Goal: Information Seeking & Learning: Find specific fact

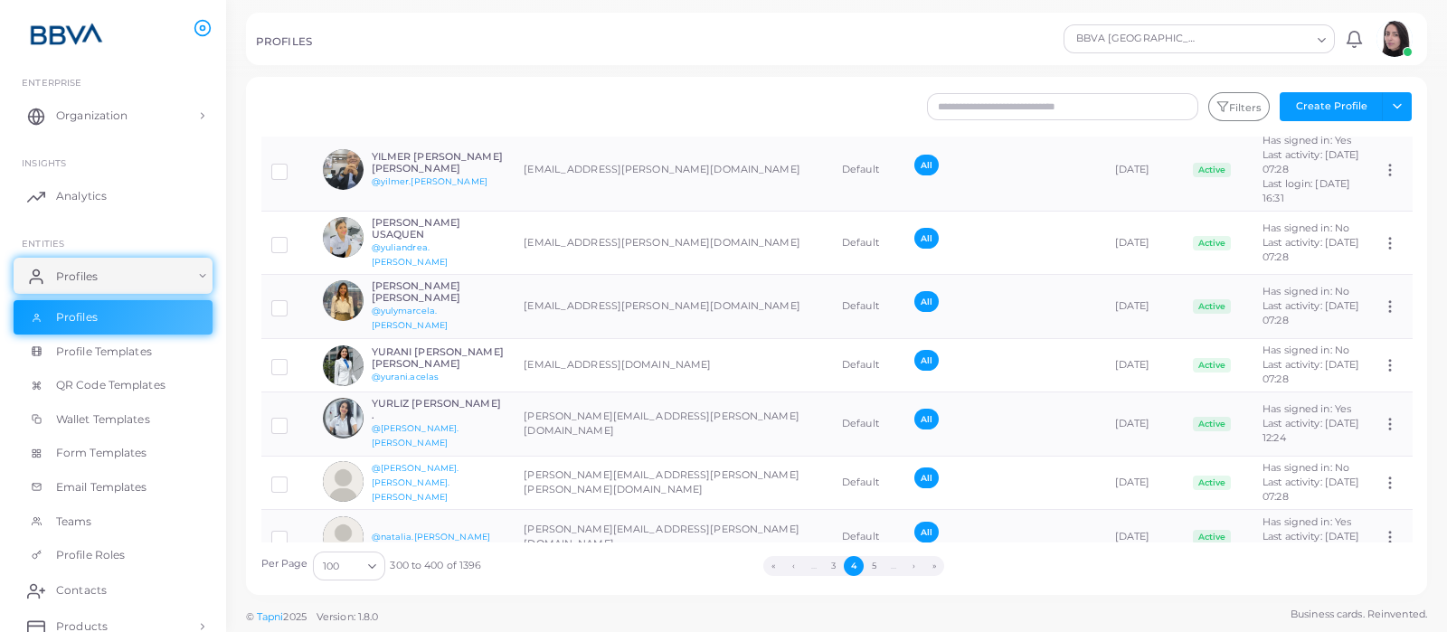
scroll to position [2712, 0]
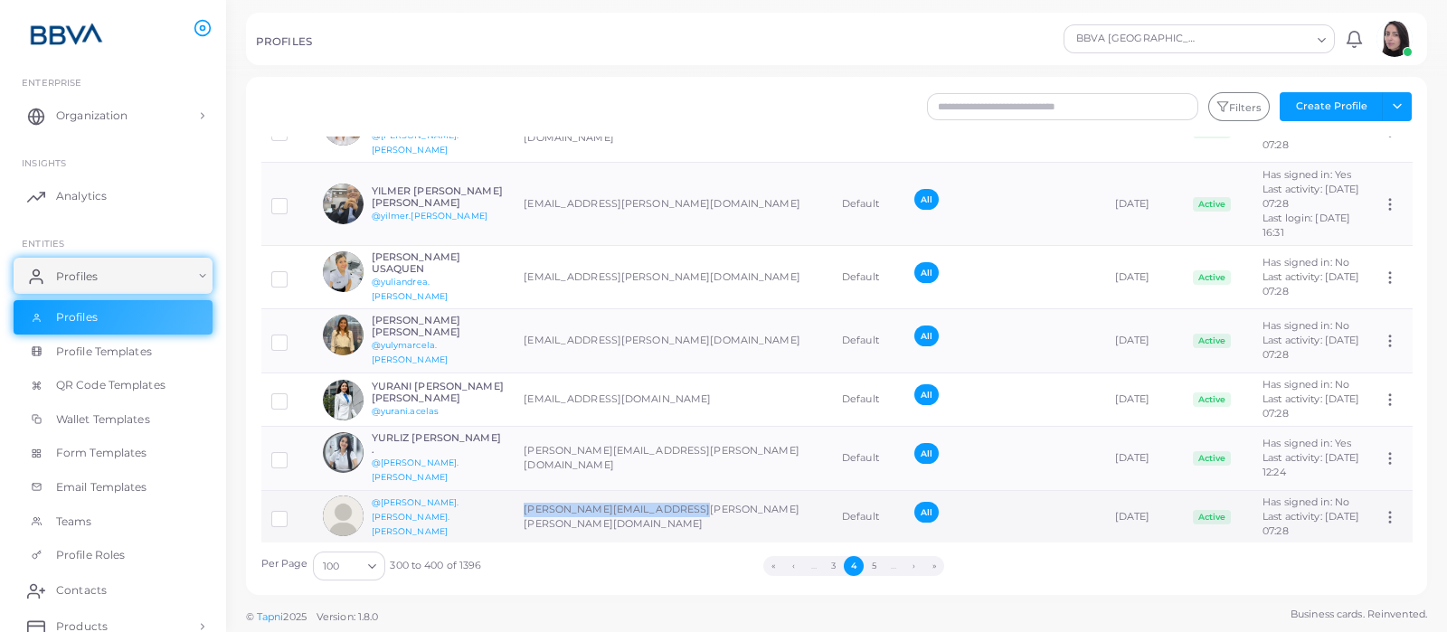
drag, startPoint x: 514, startPoint y: 306, endPoint x: 691, endPoint y: 299, distance: 176.5
click at [691, 490] on td "[PERSON_NAME][EMAIL_ADDRESS][PERSON_NAME][PERSON_NAME][DOMAIN_NAME]" at bounding box center [673, 517] width 318 height 54
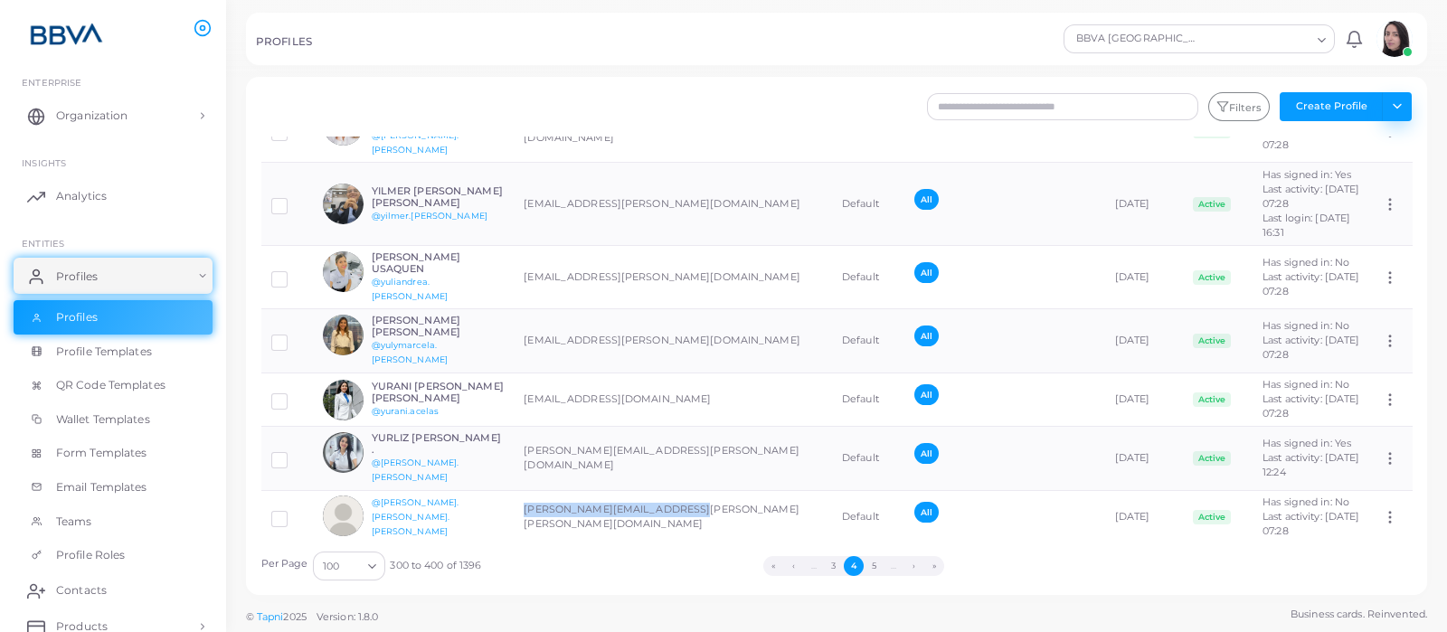
click at [1394, 94] on button "Toggle dropdown" at bounding box center [1396, 106] width 30 height 29
click at [1370, 203] on link "Export Profiles" at bounding box center [1356, 199] width 100 height 27
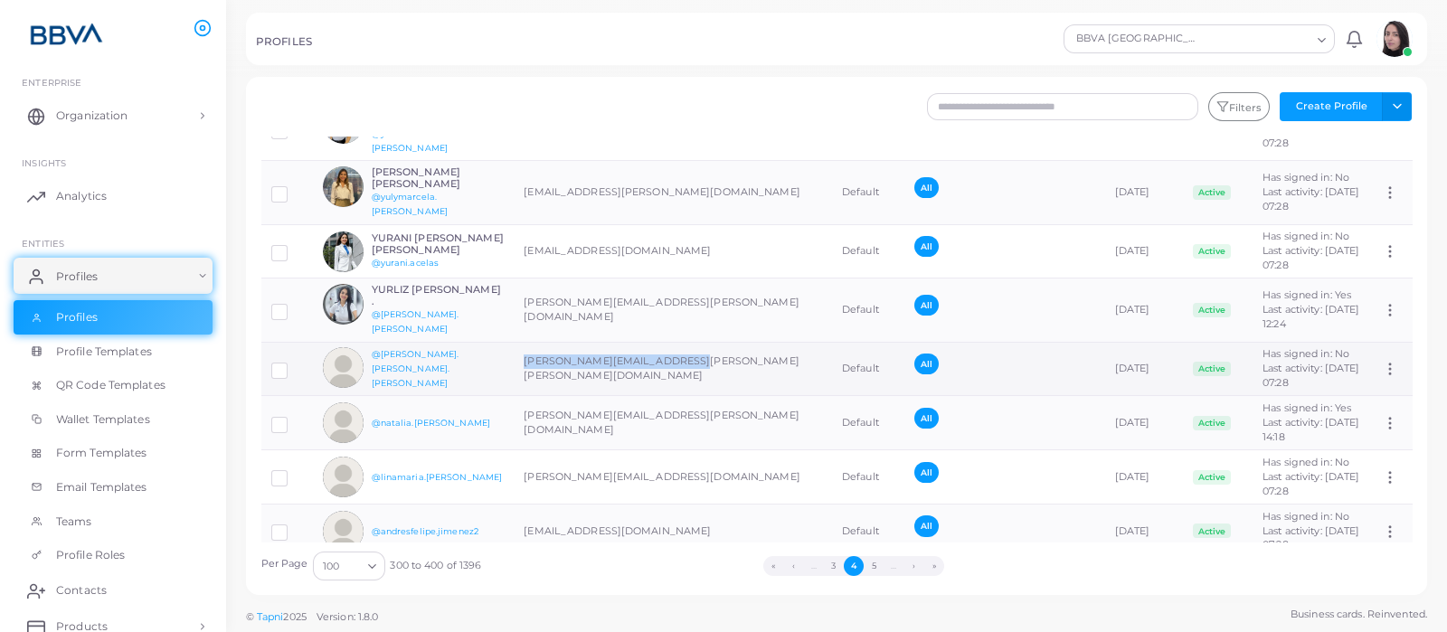
scroll to position [2824, 0]
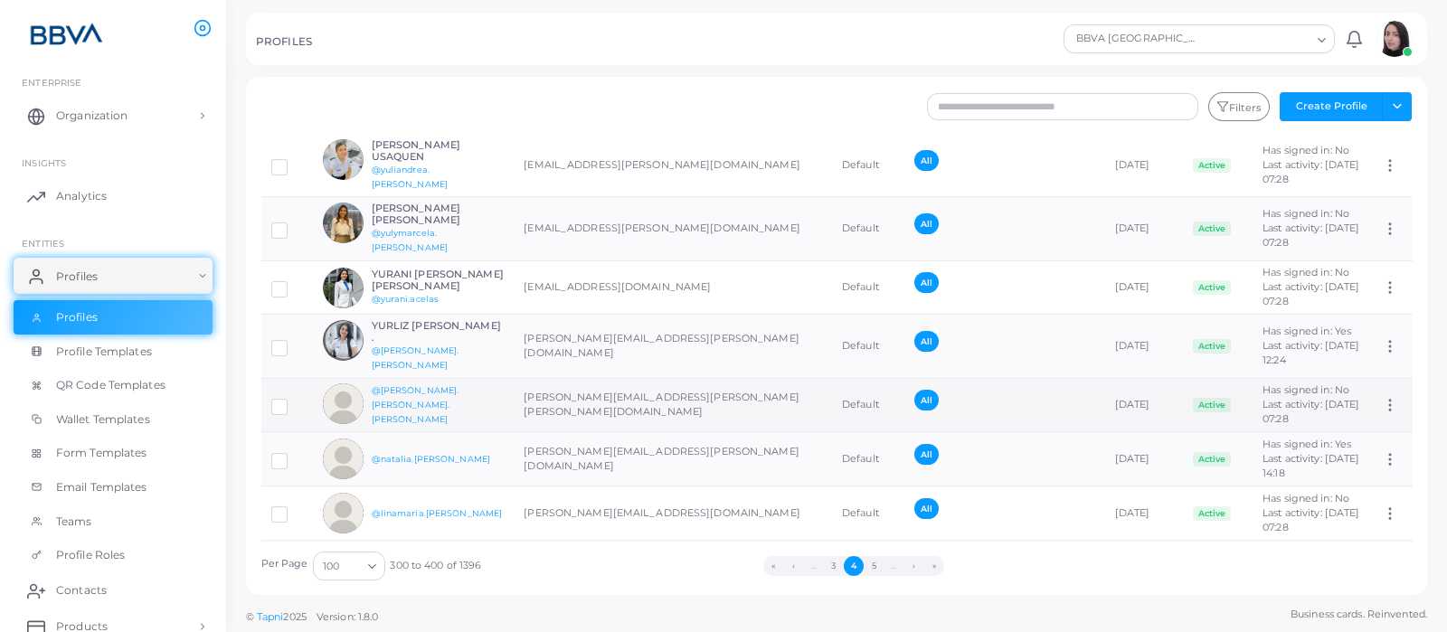
click at [1381, 397] on icon at bounding box center [1389, 405] width 16 height 16
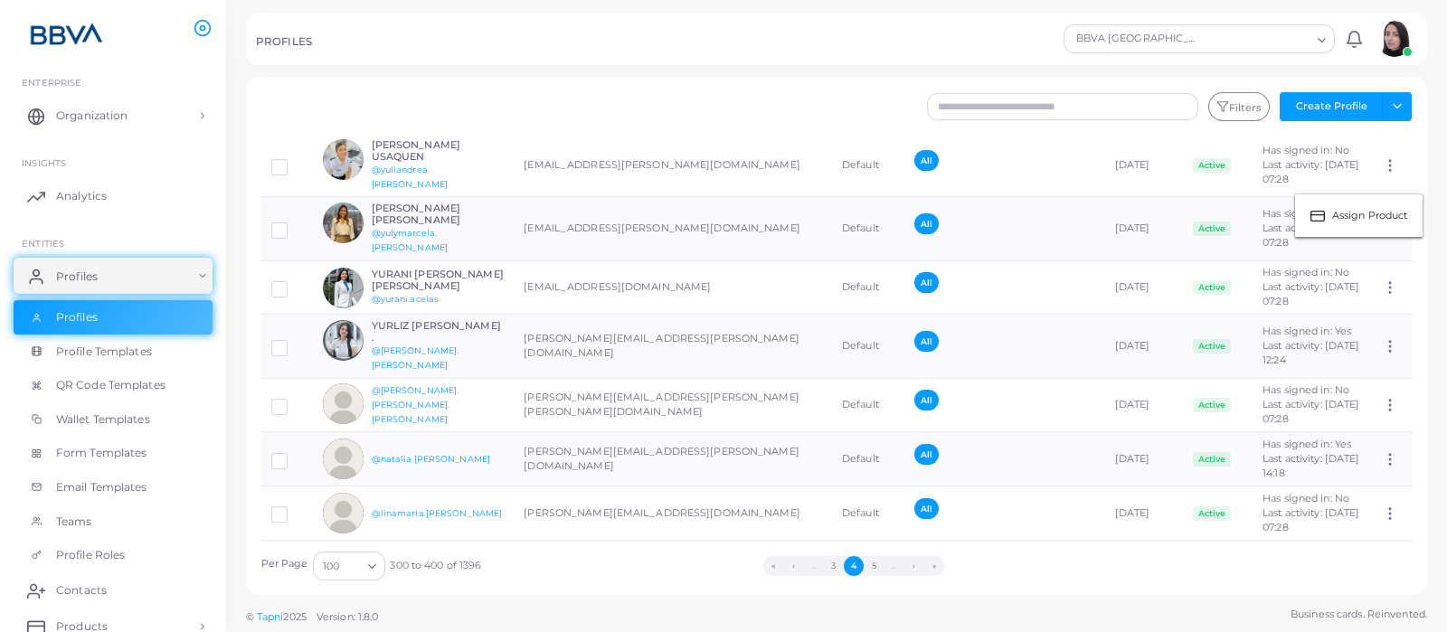
scroll to position [2470, 0]
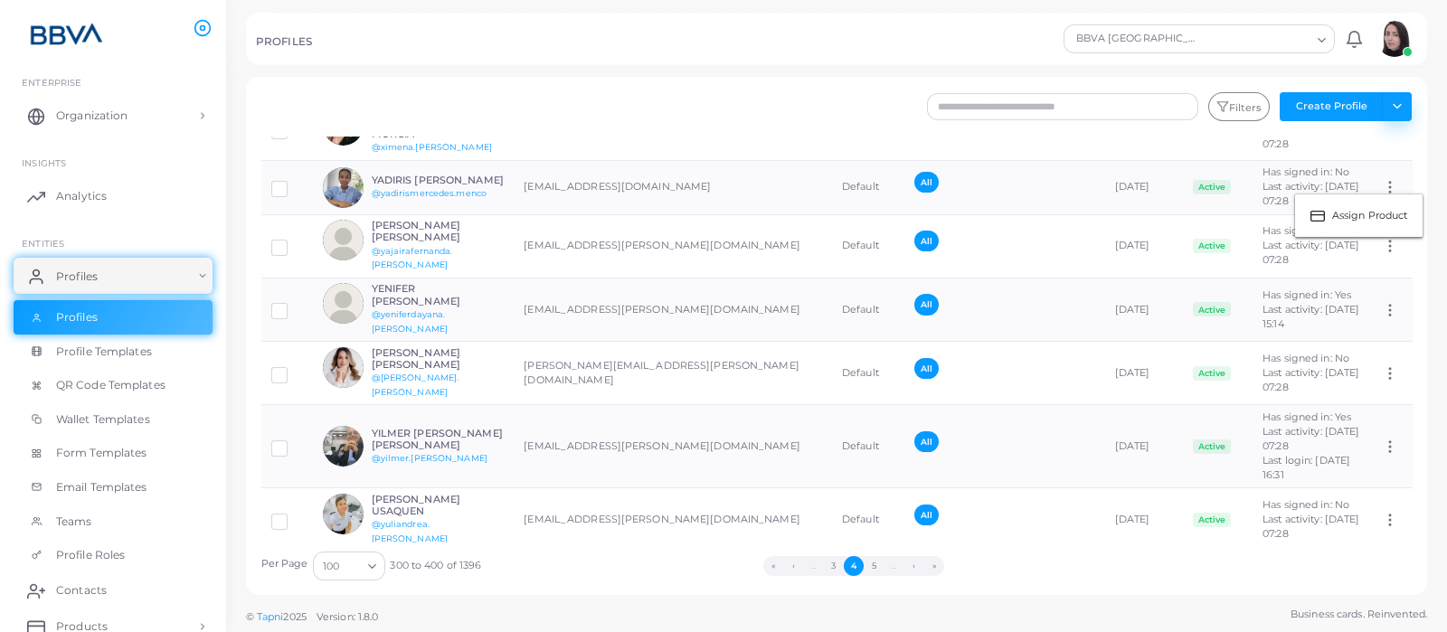
click at [1392, 107] on button "Toggle dropdown" at bounding box center [1396, 106] width 30 height 29
click at [1382, 142] on link "Import Profiles" at bounding box center [1356, 145] width 100 height 27
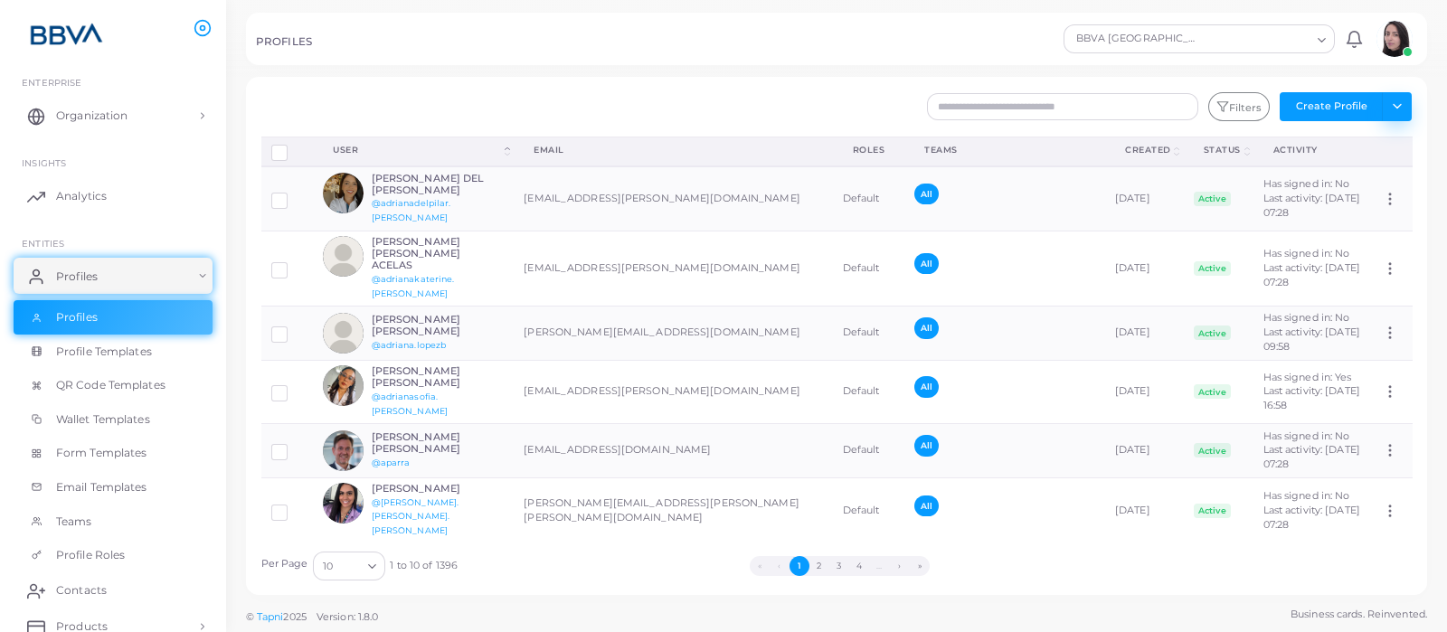
click at [1393, 109] on button "Toggle dropdown" at bounding box center [1396, 106] width 30 height 29
click at [1380, 228] on link "Import Logs" at bounding box center [1356, 226] width 100 height 27
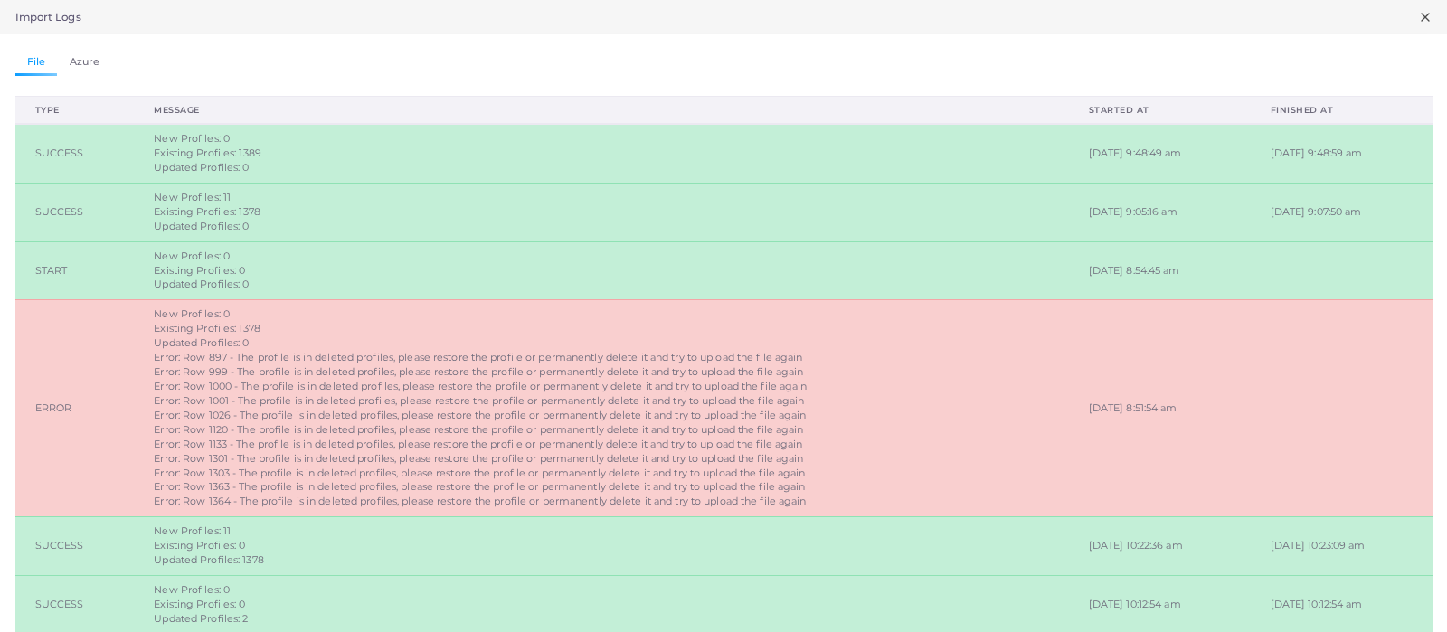
click at [1418, 15] on icon at bounding box center [1425, 17] width 14 height 14
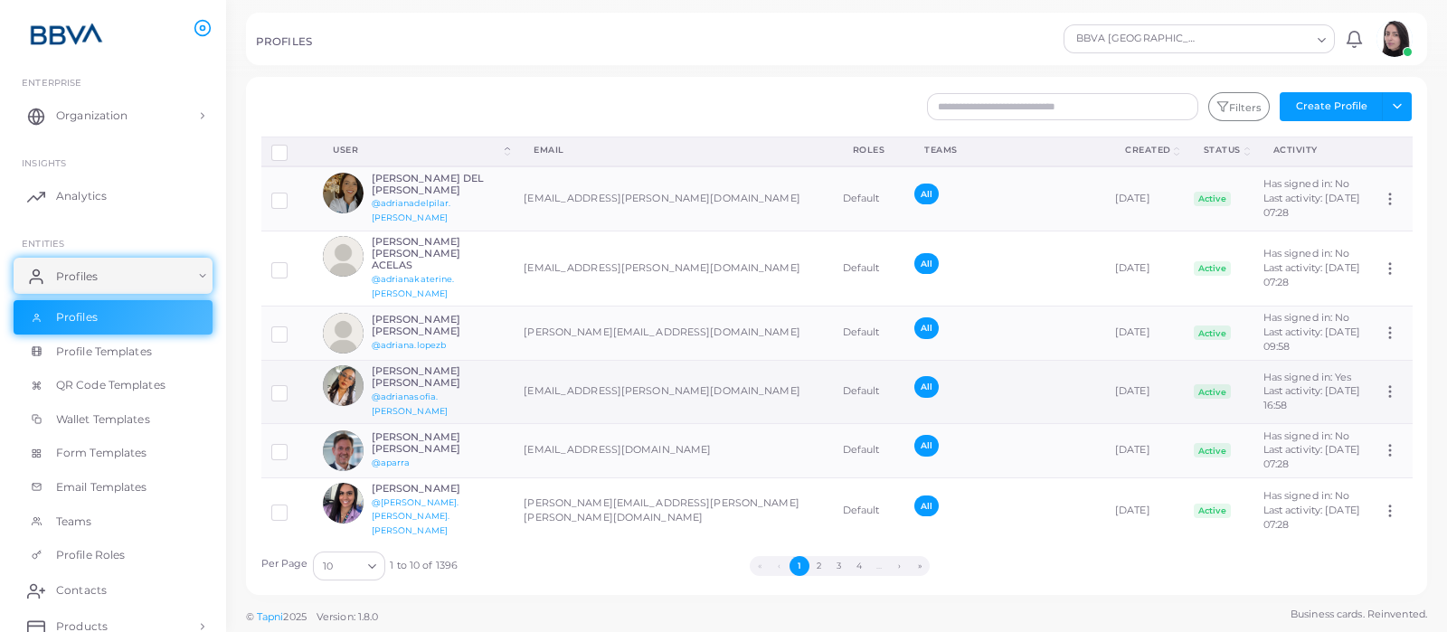
scroll to position [169, 0]
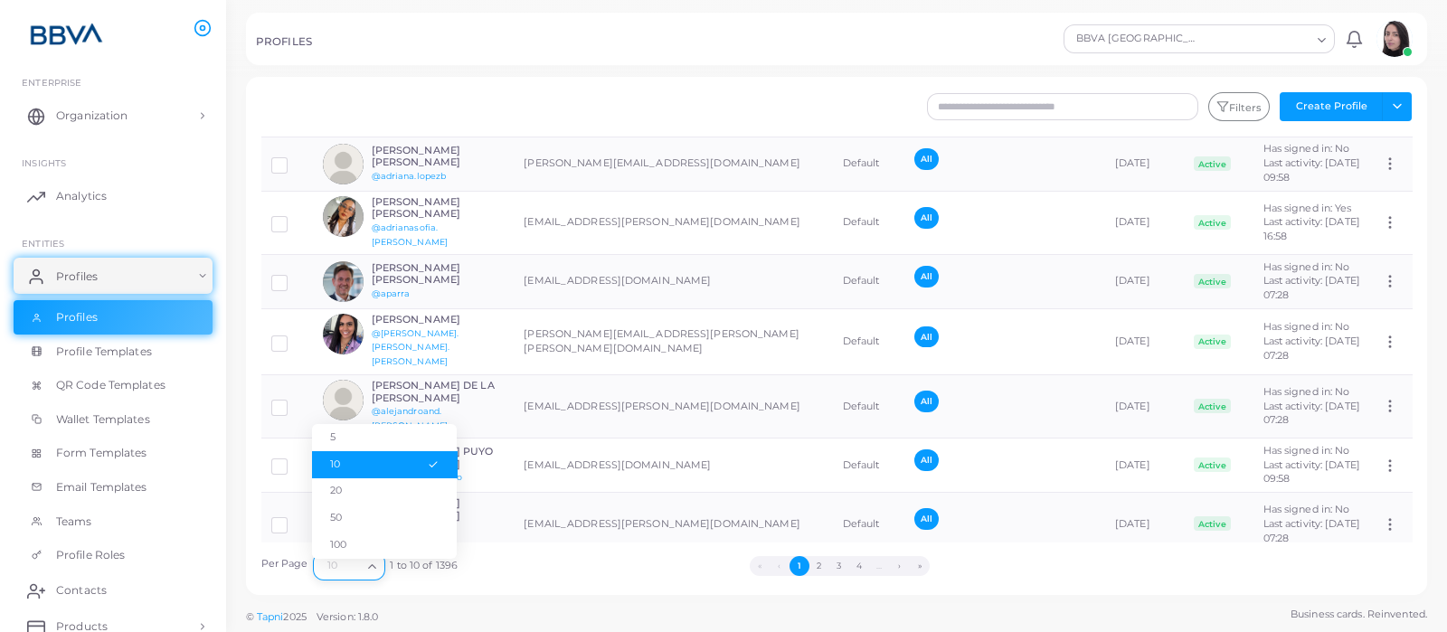
click at [374, 567] on icon "Search for option" at bounding box center [372, 567] width 14 height 14
click at [366, 543] on li "100" at bounding box center [384, 545] width 145 height 27
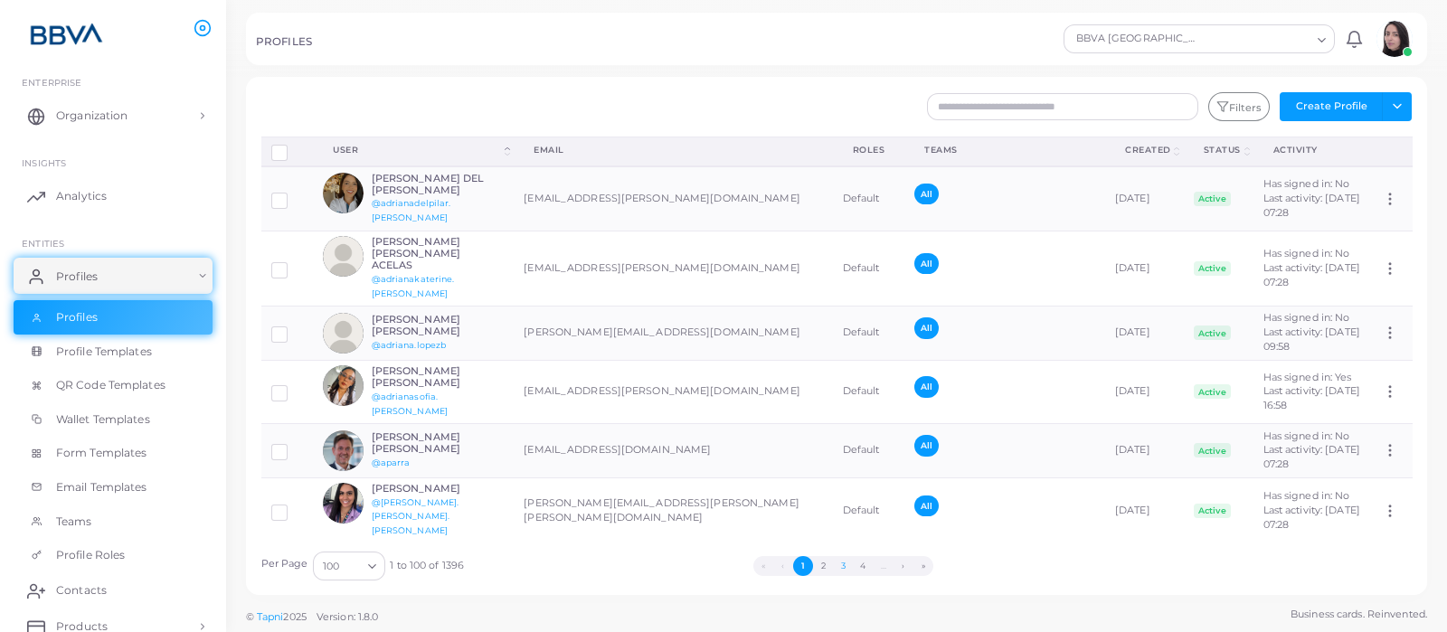
click at [842, 569] on button "3" at bounding box center [843, 566] width 20 height 20
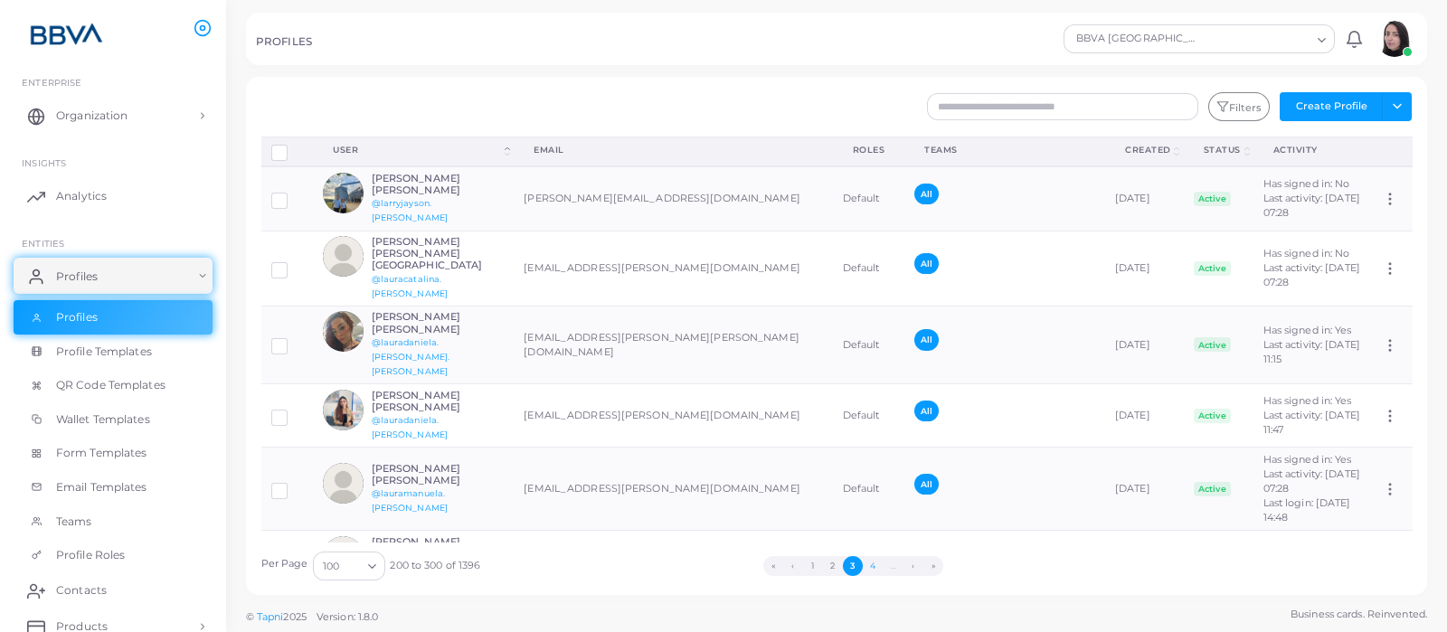
click at [869, 571] on button "4" at bounding box center [873, 566] width 20 height 20
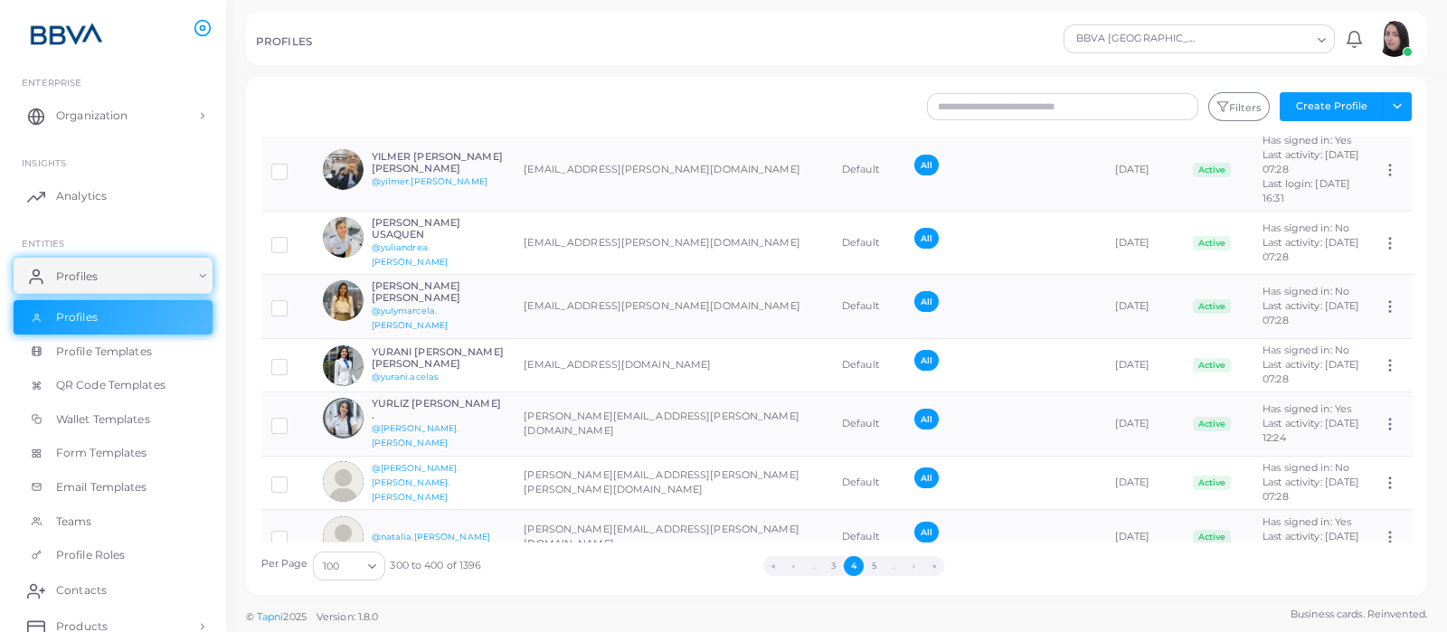
scroll to position [2712, 0]
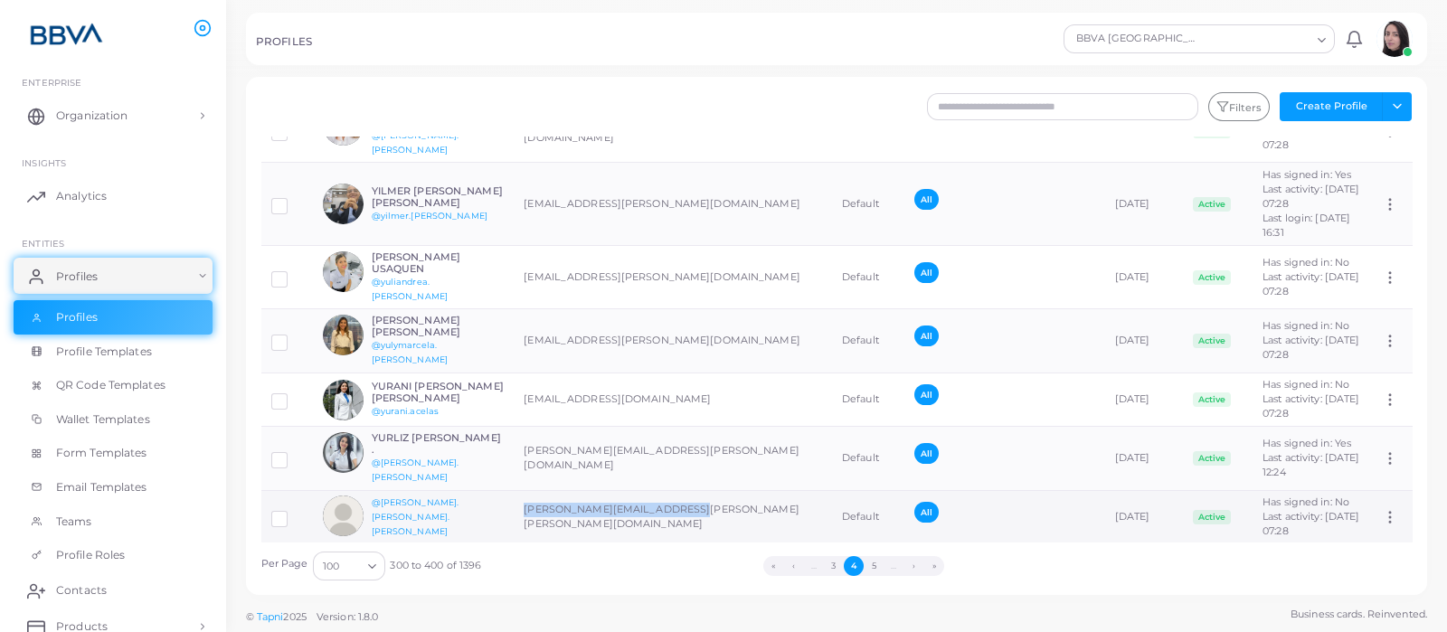
drag, startPoint x: 693, startPoint y: 306, endPoint x: 525, endPoint y: 316, distance: 167.6
click at [525, 490] on td "[PERSON_NAME][EMAIL_ADDRESS][PERSON_NAME][PERSON_NAME][DOMAIN_NAME]" at bounding box center [673, 517] width 318 height 54
copy td "[PERSON_NAME][EMAIL_ADDRESS][PERSON_NAME][PERSON_NAME][DOMAIN_NAME]"
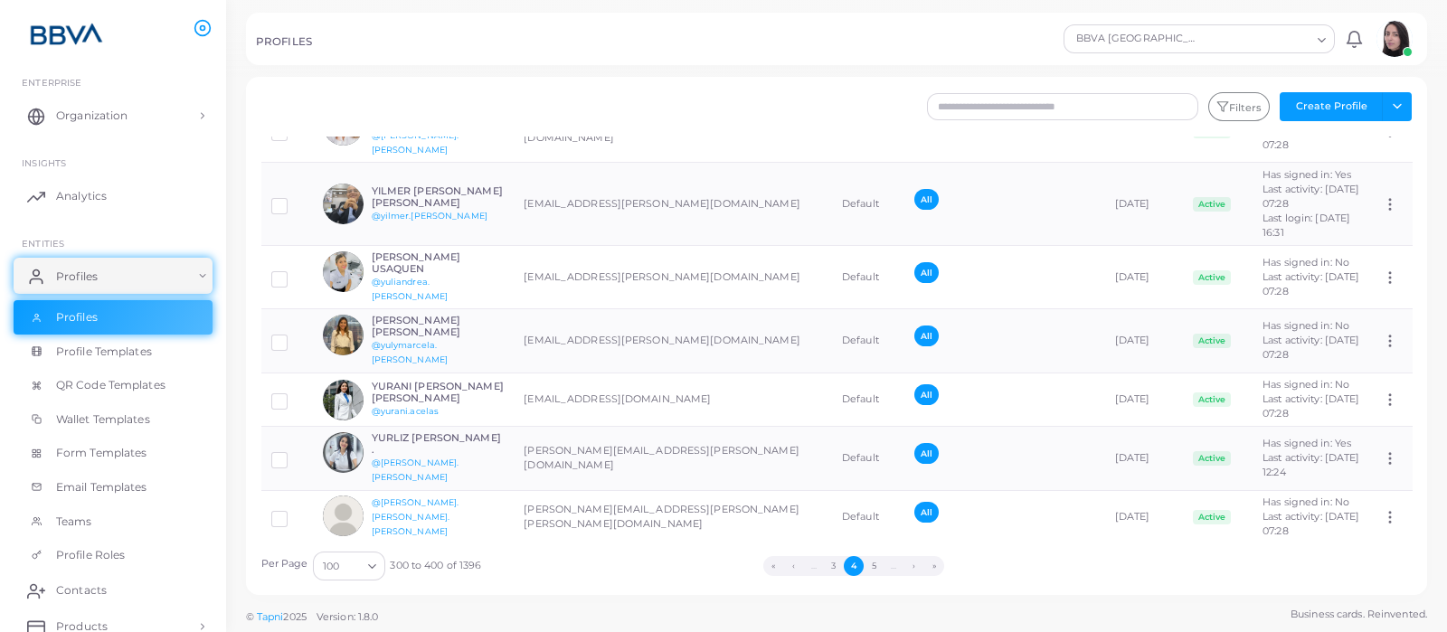
drag, startPoint x: 676, startPoint y: 362, endPoint x: 518, endPoint y: 364, distance: 158.2
click at [518, 544] on td "[PERSON_NAME][EMAIL_ADDRESS][PERSON_NAME][DOMAIN_NAME]" at bounding box center [673, 571] width 318 height 54
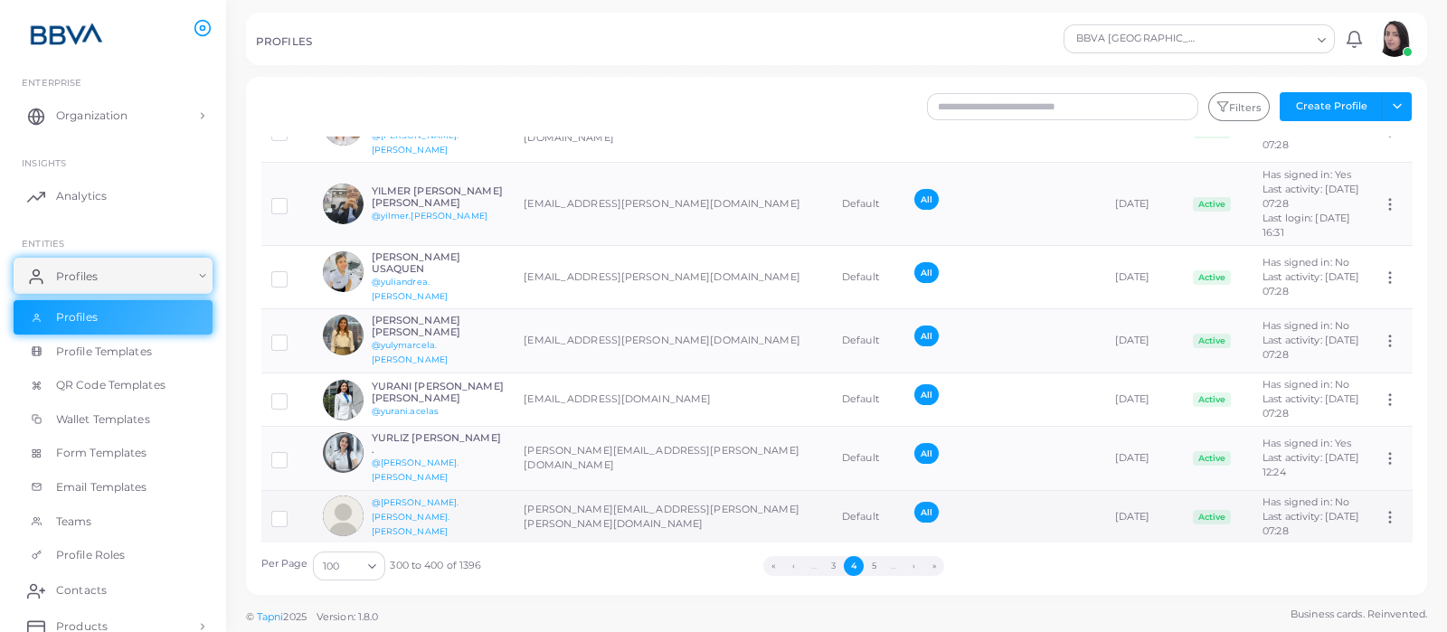
copy td "[PERSON_NAME][EMAIL_ADDRESS][PERSON_NAME][DOMAIN_NAME]"
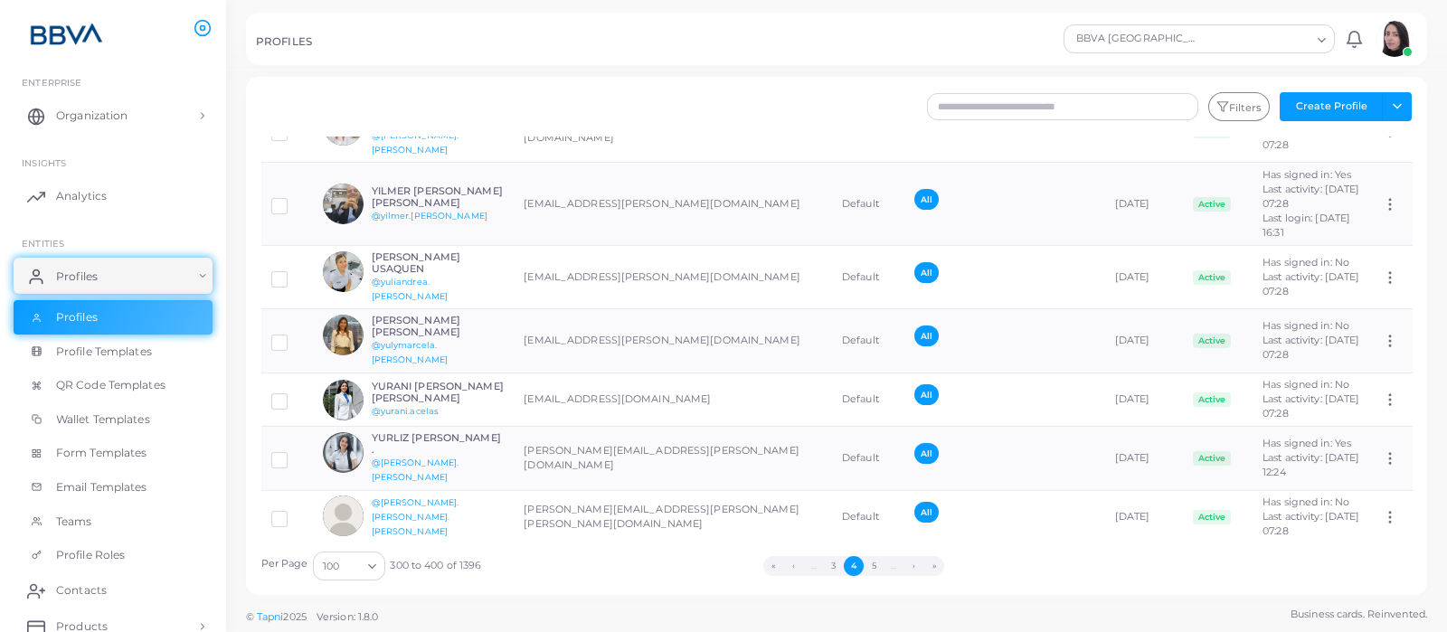
click at [675, 544] on td "[PERSON_NAME][EMAIL_ADDRESS][PERSON_NAME][DOMAIN_NAME]" at bounding box center [673, 571] width 318 height 54
copy td "[PERSON_NAME][EMAIL_ADDRESS][PERSON_NAME][DOMAIN_NAME]"
drag, startPoint x: 686, startPoint y: 413, endPoint x: 494, endPoint y: 415, distance: 192.6
click at [494, 599] on tr "@linamaria.[PERSON_NAME] [PERSON_NAME][EMAIL_ADDRESS][DOMAIN_NAME] Default All …" at bounding box center [836, 626] width 1151 height 54
copy tr "[PERSON_NAME][EMAIL_ADDRESS][DOMAIN_NAME]"
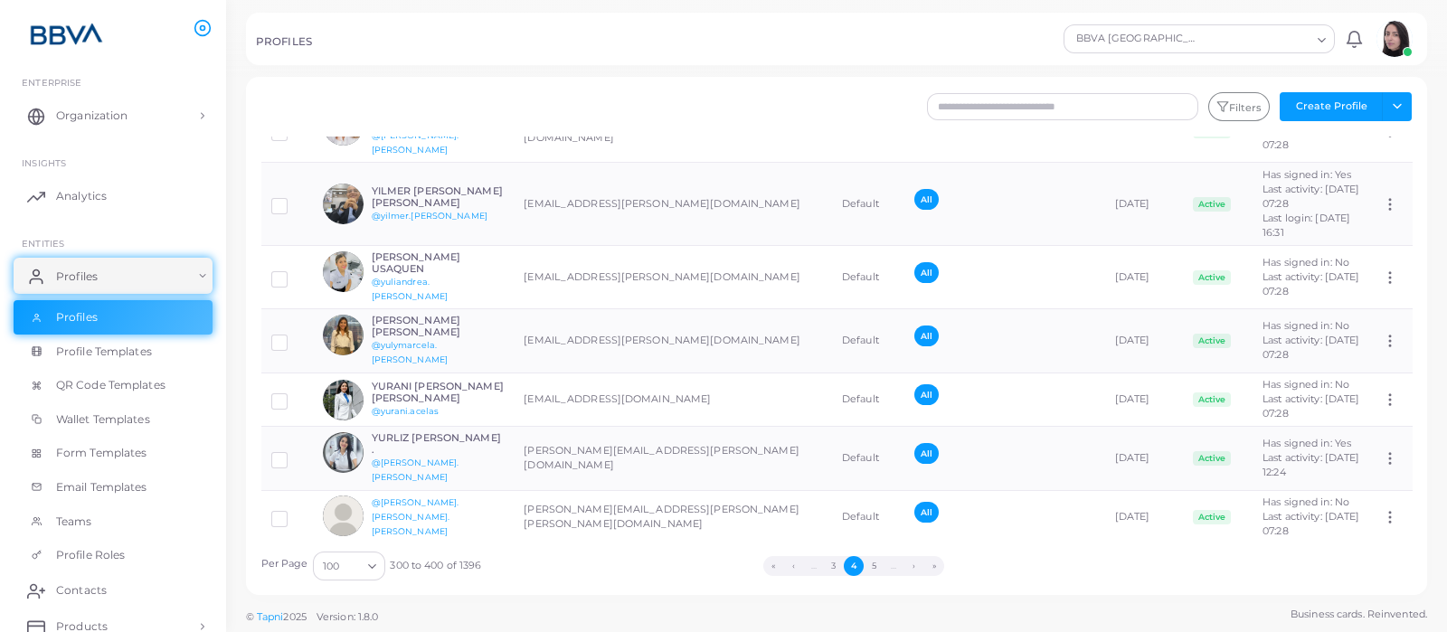
drag, startPoint x: 701, startPoint y: 470, endPoint x: 499, endPoint y: 459, distance: 201.9
copy tr "[EMAIL_ADDRESS][DOMAIN_NAME]"
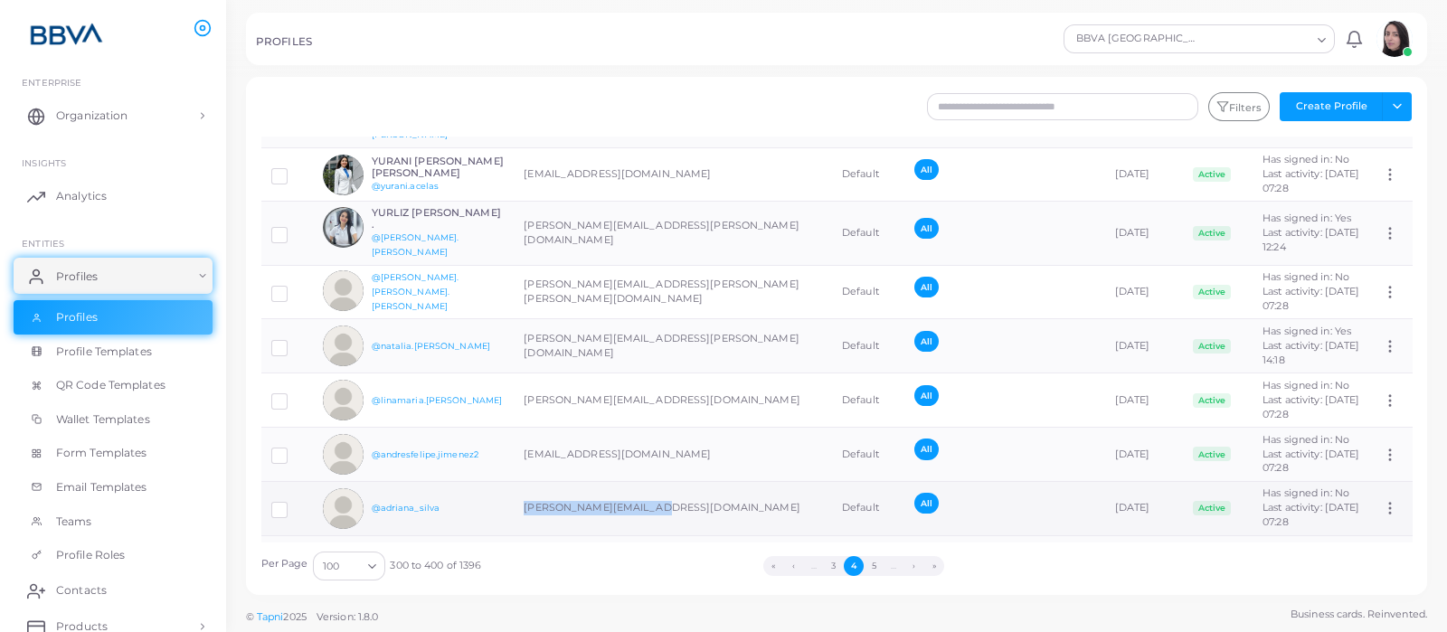
drag, startPoint x: 665, startPoint y: 297, endPoint x: 511, endPoint y: 296, distance: 153.7
click at [511, 481] on tr "@[PERSON_NAME] [PERSON_NAME][EMAIL_ADDRESS][DOMAIN_NAME] Default All [DATE] Act…" at bounding box center [836, 508] width 1151 height 54
copy tr "[PERSON_NAME][EMAIL_ADDRESS][DOMAIN_NAME]"
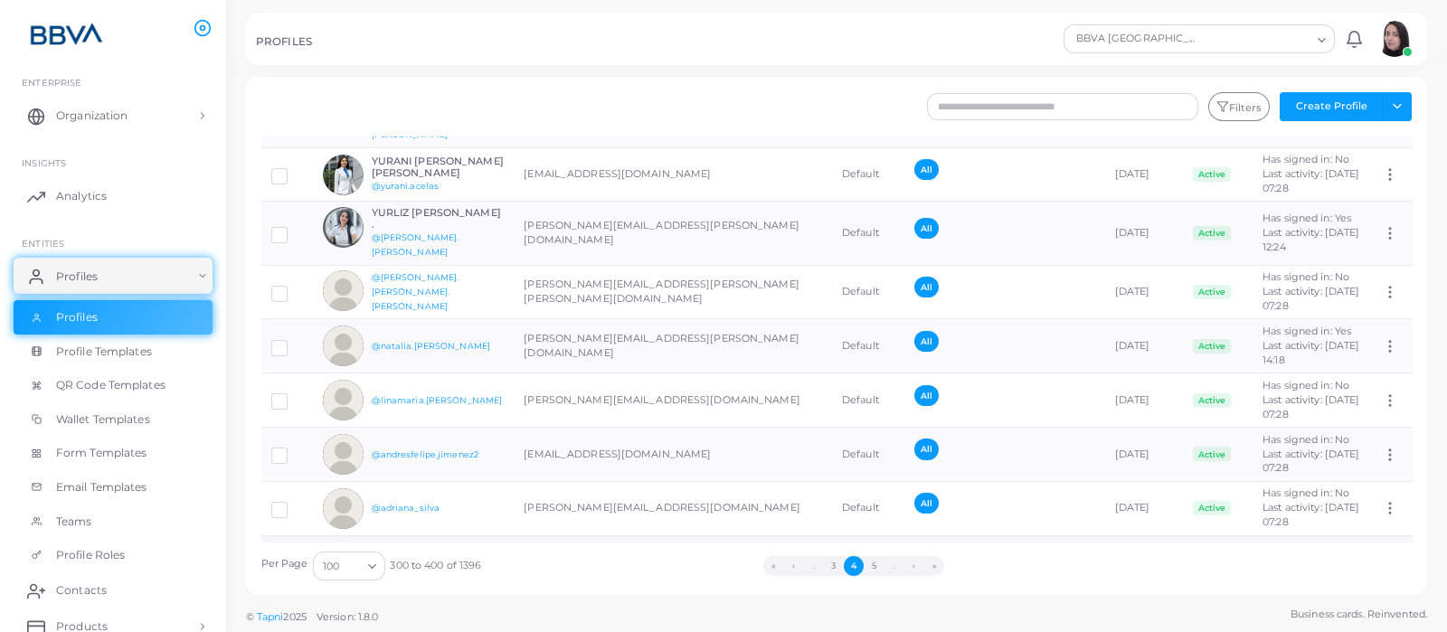
drag, startPoint x: 542, startPoint y: 345, endPoint x: 495, endPoint y: 344, distance: 47.0
click at [495, 535] on tr "@[PERSON_NAME].silva [EMAIL_ADDRESS][PERSON_NAME][DOMAIN_NAME] Default All [DAT…" at bounding box center [836, 562] width 1151 height 54
copy tr "[PERSON_NAME][EMAIL_ADDRESS][PERSON_NAME][DOMAIN_NAME]"
drag, startPoint x: 671, startPoint y: 397, endPoint x: 501, endPoint y: 405, distance: 170.2
click at [501, 589] on tr "@[PERSON_NAME].banos [EMAIL_ADDRESS][DOMAIN_NAME] Default All [DATE] Active Has…" at bounding box center [836, 616] width 1151 height 54
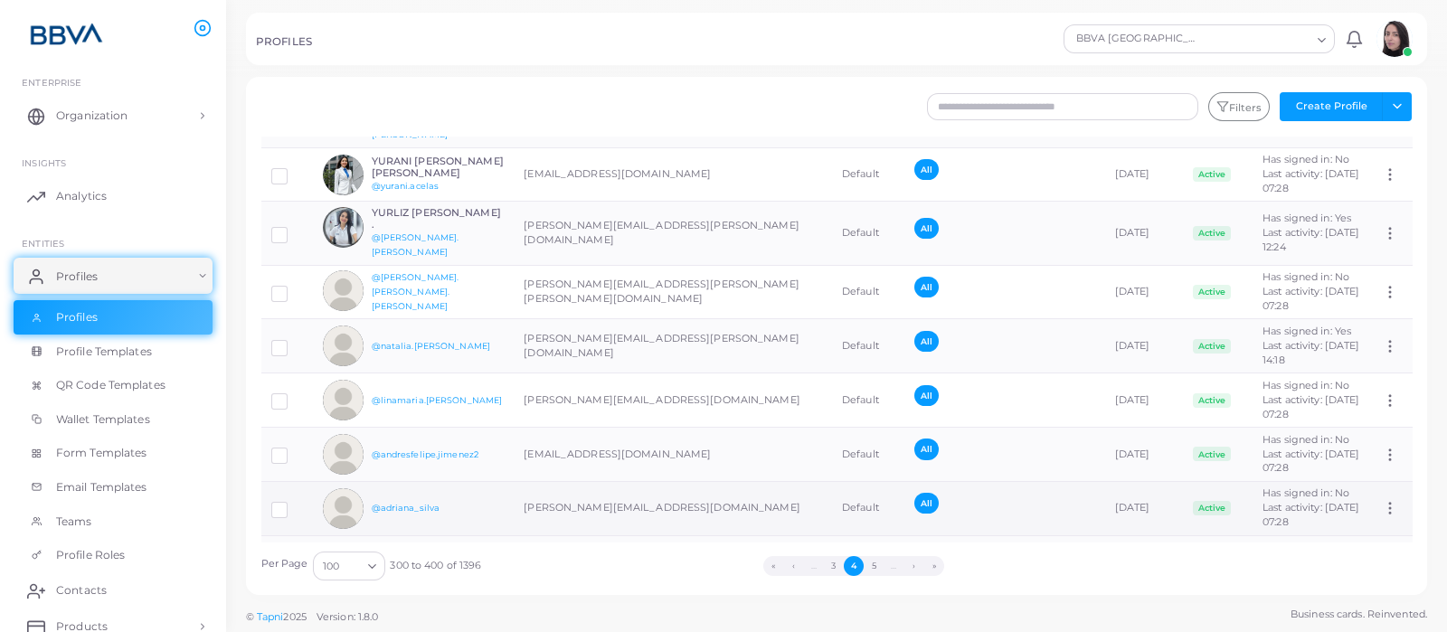
copy tr "[PERSON_NAME][EMAIL_ADDRESS][DOMAIN_NAME]"
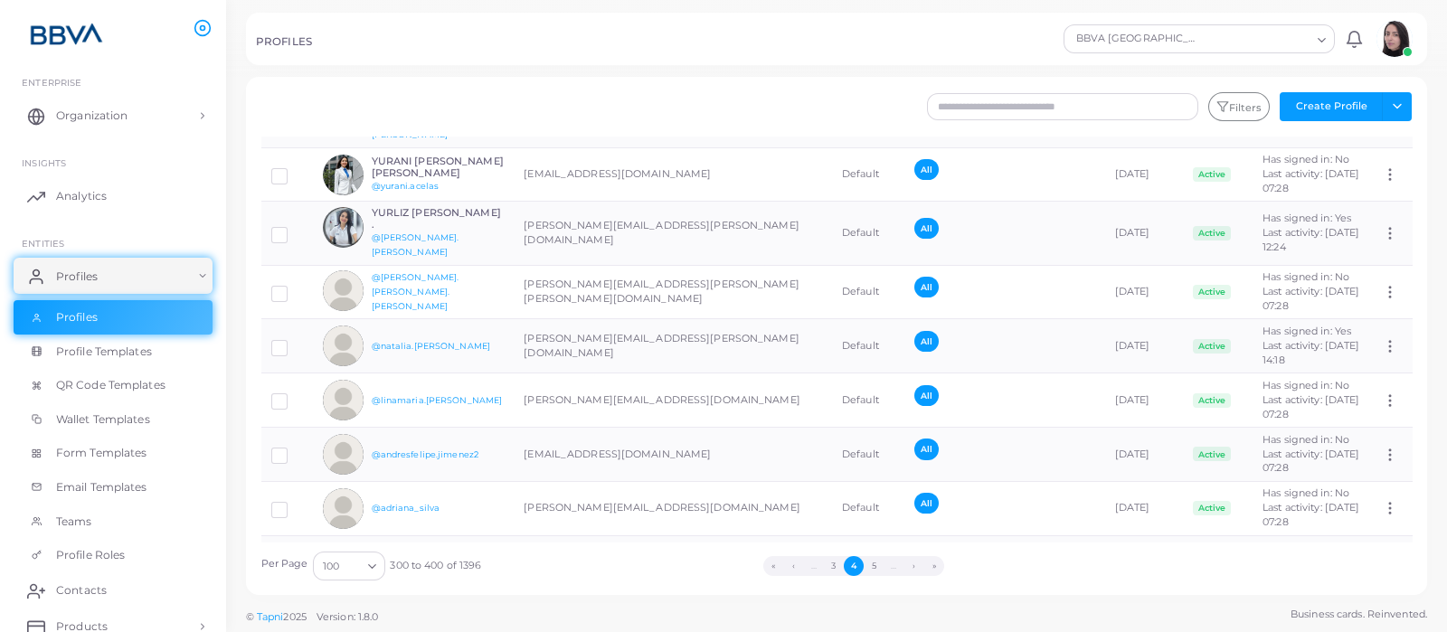
drag, startPoint x: 693, startPoint y: 459, endPoint x: 511, endPoint y: 461, distance: 182.6
copy tr "[EMAIL_ADDRESS][PERSON_NAME][DOMAIN_NAME]"
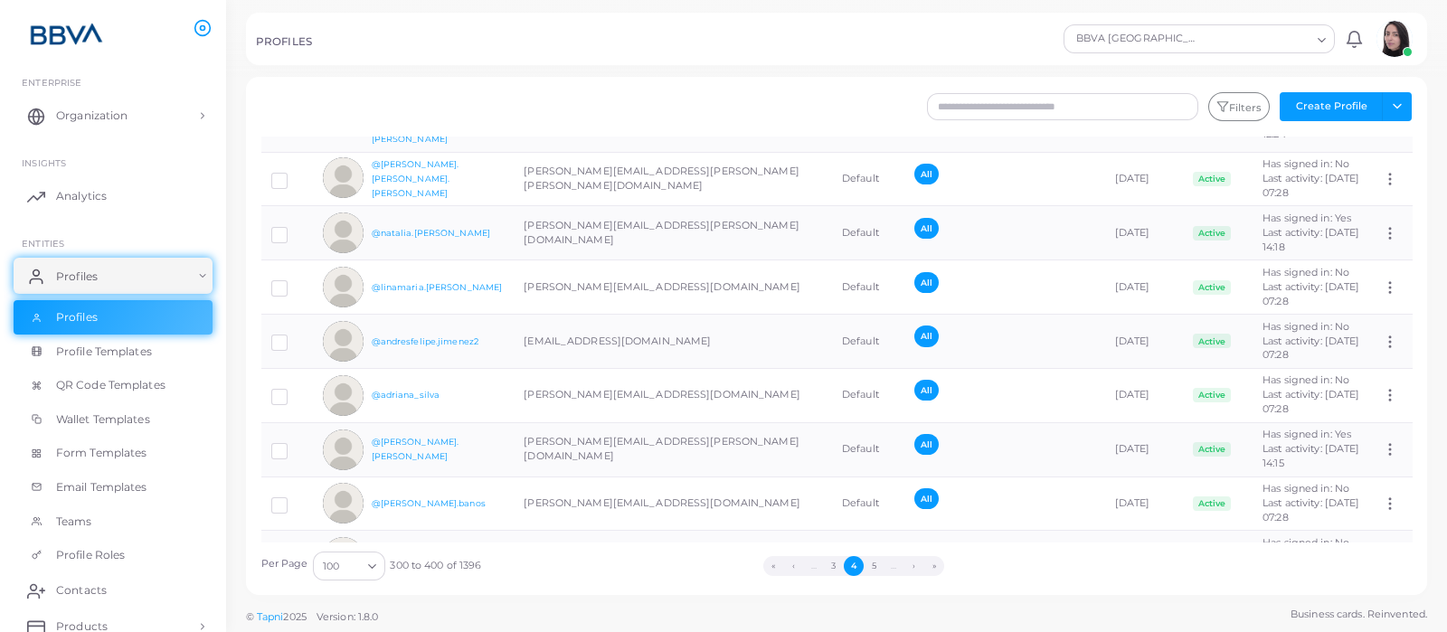
scroll to position [3164, 0]
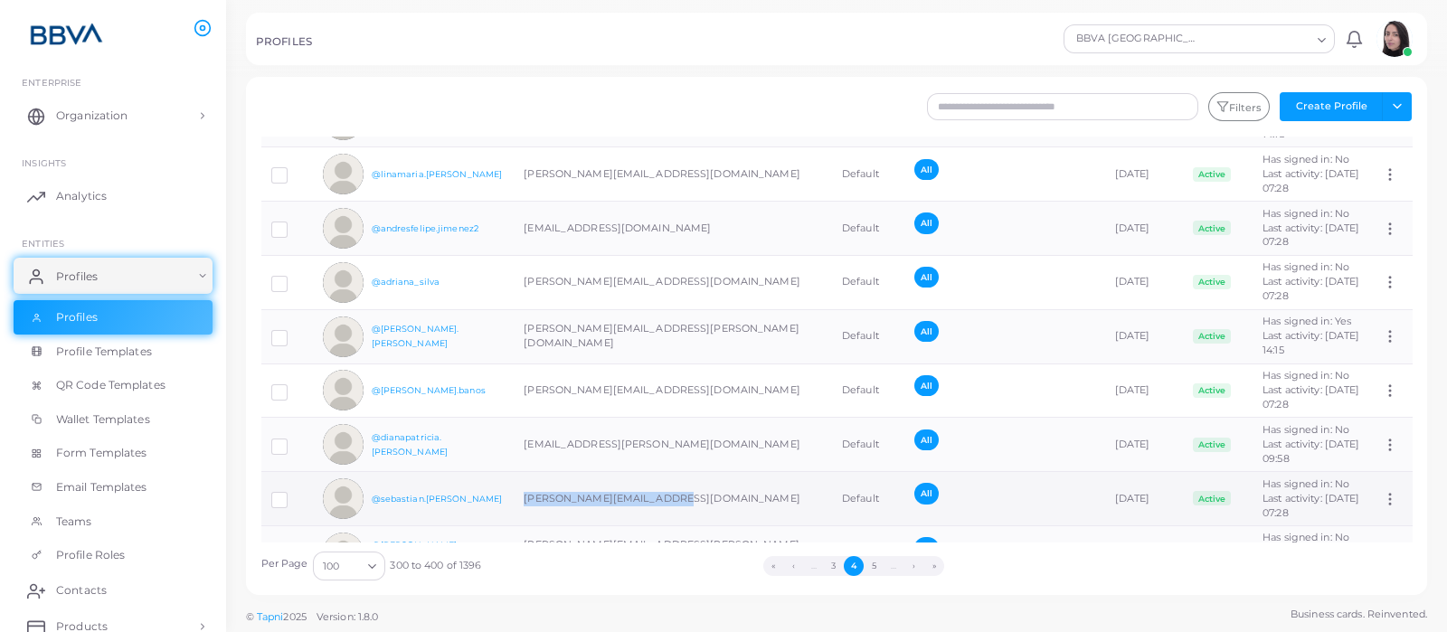
drag, startPoint x: 683, startPoint y: 280, endPoint x: 515, endPoint y: 296, distance: 168.0
click at [515, 472] on td "[PERSON_NAME][EMAIL_ADDRESS][DOMAIN_NAME]" at bounding box center [673, 499] width 318 height 54
copy td "[PERSON_NAME][EMAIL_ADDRESS][DOMAIN_NAME]"
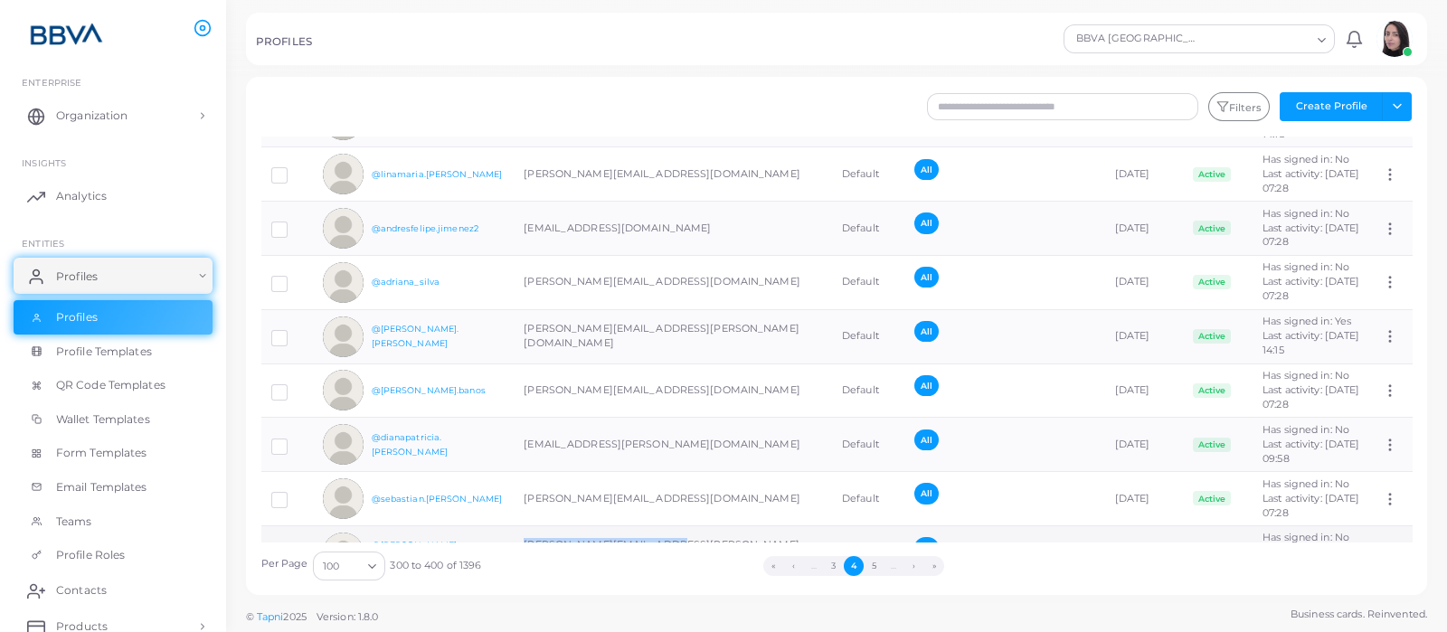
drag, startPoint x: 680, startPoint y: 338, endPoint x: 494, endPoint y: 348, distance: 186.5
click at [494, 525] on tr "@[PERSON_NAME].henao [EMAIL_ADDRESS][PERSON_NAME][DOMAIN_NAME] Default All [DAT…" at bounding box center [836, 552] width 1151 height 54
drag, startPoint x: 677, startPoint y: 391, endPoint x: 497, endPoint y: 375, distance: 180.6
click at [497, 580] on tr "@german.[PERSON_NAME] [EMAIL_ADDRESS][PERSON_NAME][DOMAIN_NAME] Default All [DA…" at bounding box center [836, 607] width 1151 height 54
drag, startPoint x: 674, startPoint y: 449, endPoint x: 484, endPoint y: 434, distance: 190.5
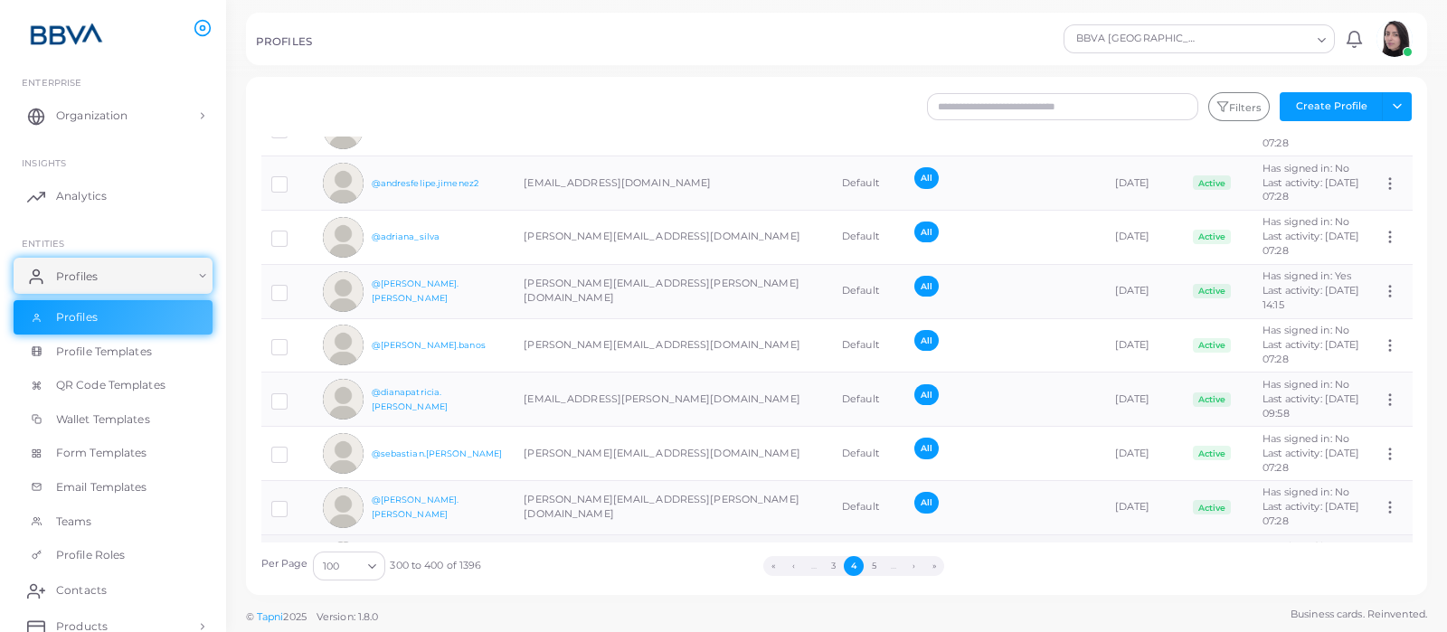
scroll to position [3277, 0]
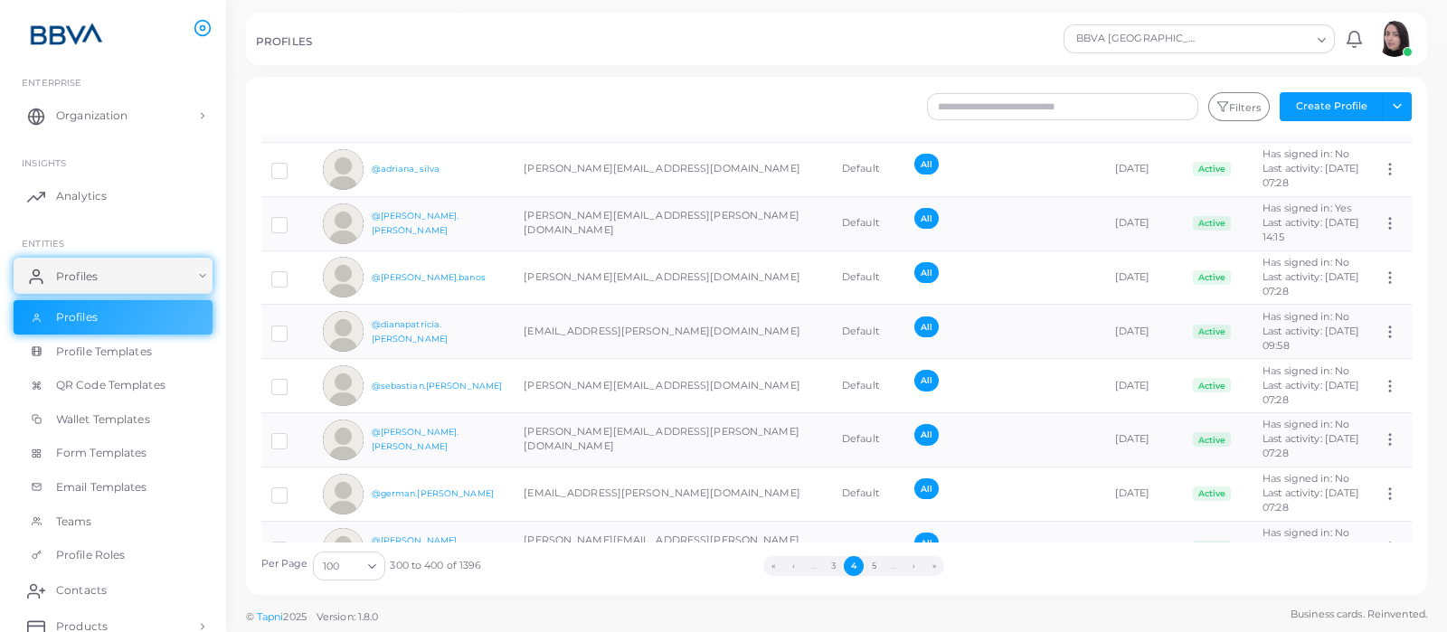
drag, startPoint x: 655, startPoint y: 393, endPoint x: 514, endPoint y: 405, distance: 140.6
click at [514, 575] on td "[PERSON_NAME][EMAIL_ADDRESS][PERSON_NAME][DOMAIN_NAME]" at bounding box center [673, 602] width 318 height 54
drag, startPoint x: 662, startPoint y: 441, endPoint x: 500, endPoint y: 436, distance: 161.9
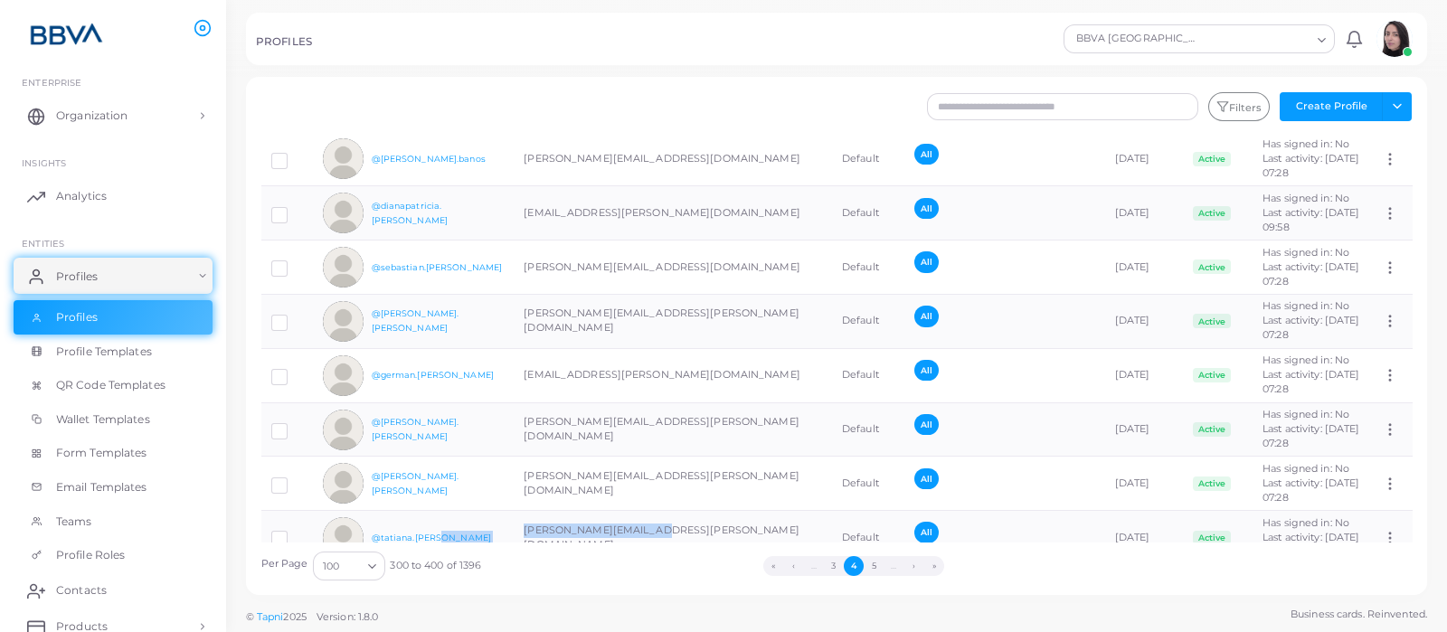
scroll to position [3503, 0]
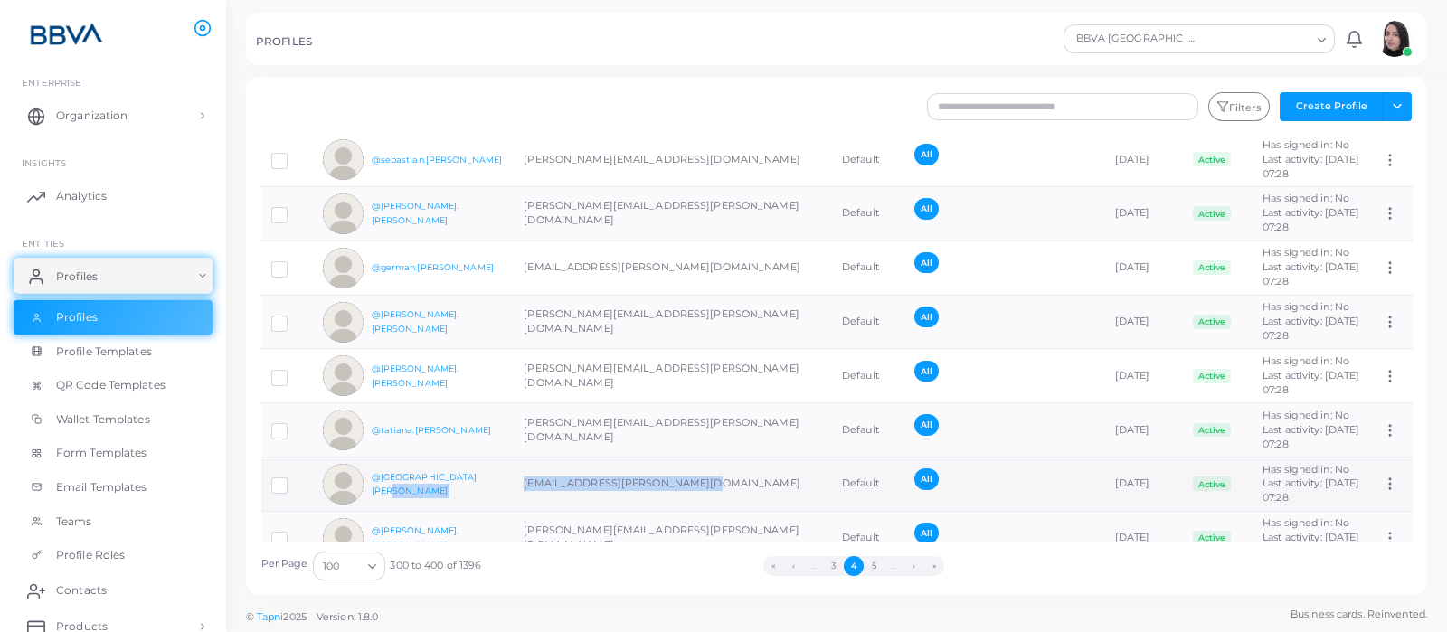
drag, startPoint x: 701, startPoint y: 273, endPoint x: 480, endPoint y: 278, distance: 220.7
click at [480, 457] on tr "@[GEOGRAPHIC_DATA][PERSON_NAME] [EMAIL_ADDRESS][PERSON_NAME][DOMAIN_NAME] Defau…" at bounding box center [836, 484] width 1151 height 54
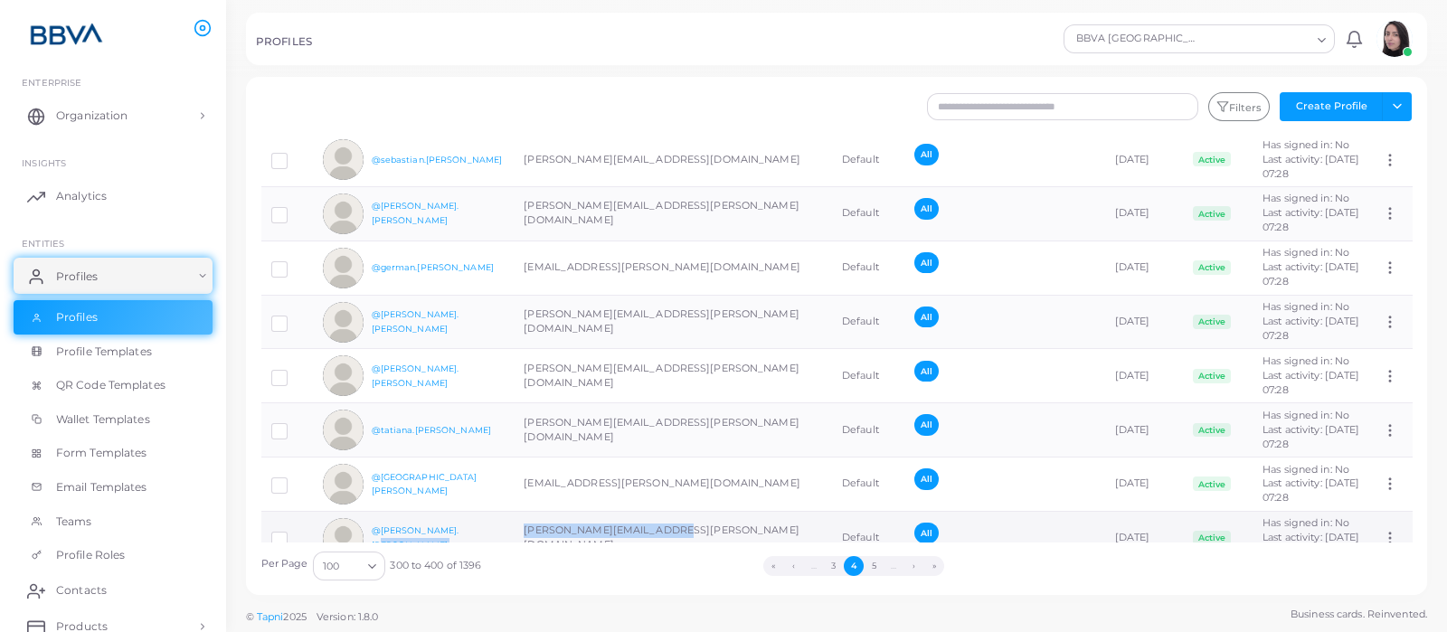
drag, startPoint x: 683, startPoint y: 326, endPoint x: 479, endPoint y: 313, distance: 203.9
click at [479, 511] on tr "@[PERSON_NAME].piedrahita [EMAIL_ADDRESS][PERSON_NAME][DOMAIN_NAME] Default All…" at bounding box center [836, 538] width 1151 height 54
drag, startPoint x: 669, startPoint y: 378, endPoint x: 506, endPoint y: 374, distance: 162.8
click at [506, 565] on tr "@[PERSON_NAME].rincon [EMAIL_ADDRESS][PERSON_NAME][DOMAIN_NAME] Default All [DA…" at bounding box center [836, 592] width 1151 height 54
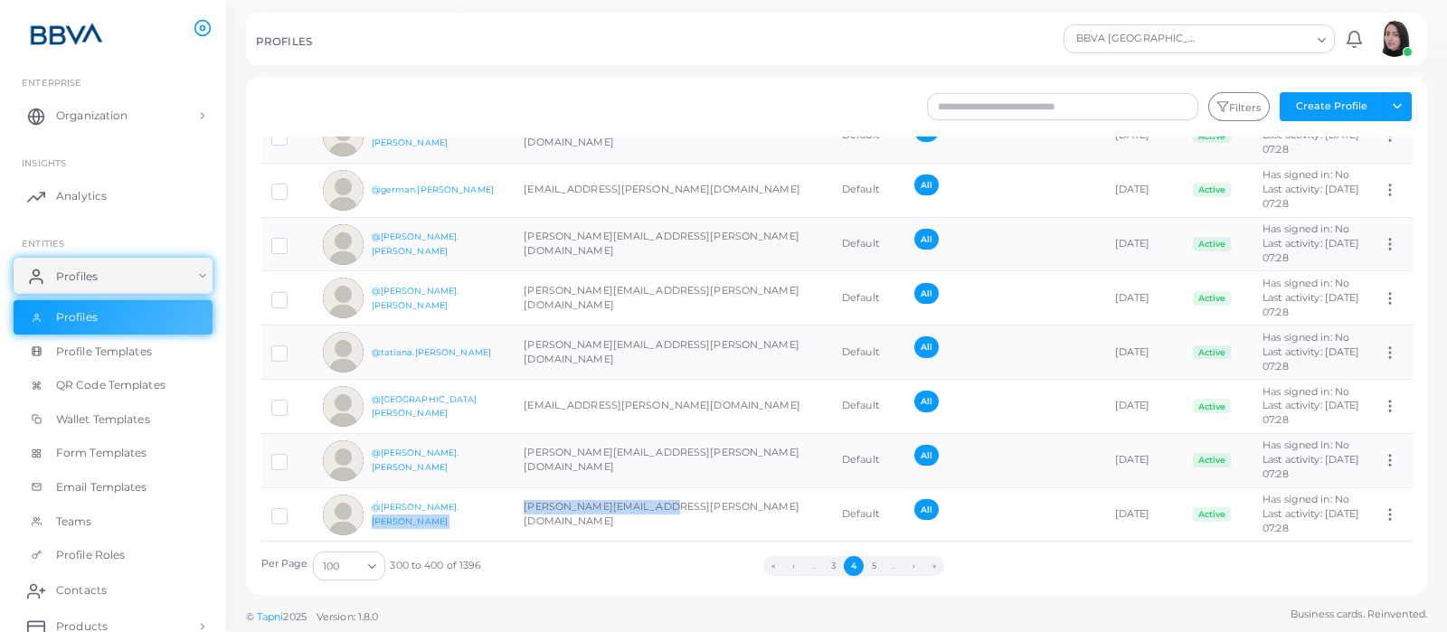
scroll to position [3616, 0]
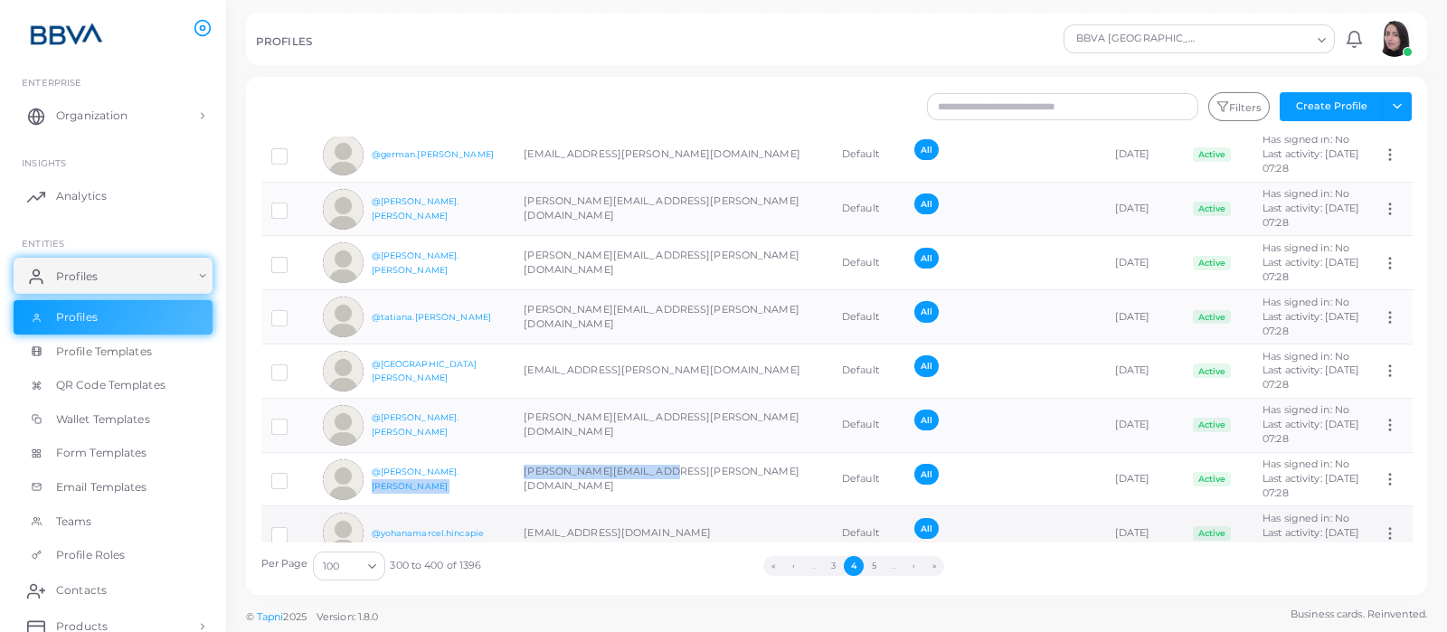
drag, startPoint x: 712, startPoint y: 325, endPoint x: 522, endPoint y: 320, distance: 189.9
click at [522, 506] on td "[EMAIL_ADDRESS][DOMAIN_NAME]" at bounding box center [673, 533] width 318 height 54
drag, startPoint x: 626, startPoint y: 377, endPoint x: 517, endPoint y: 373, distance: 108.6
click at [517, 561] on td "[PERSON_NAME][EMAIL_ADDRESS][PERSON_NAME][DOMAIN_NAME]" at bounding box center [673, 588] width 318 height 54
drag, startPoint x: 733, startPoint y: 423, endPoint x: 492, endPoint y: 417, distance: 241.5
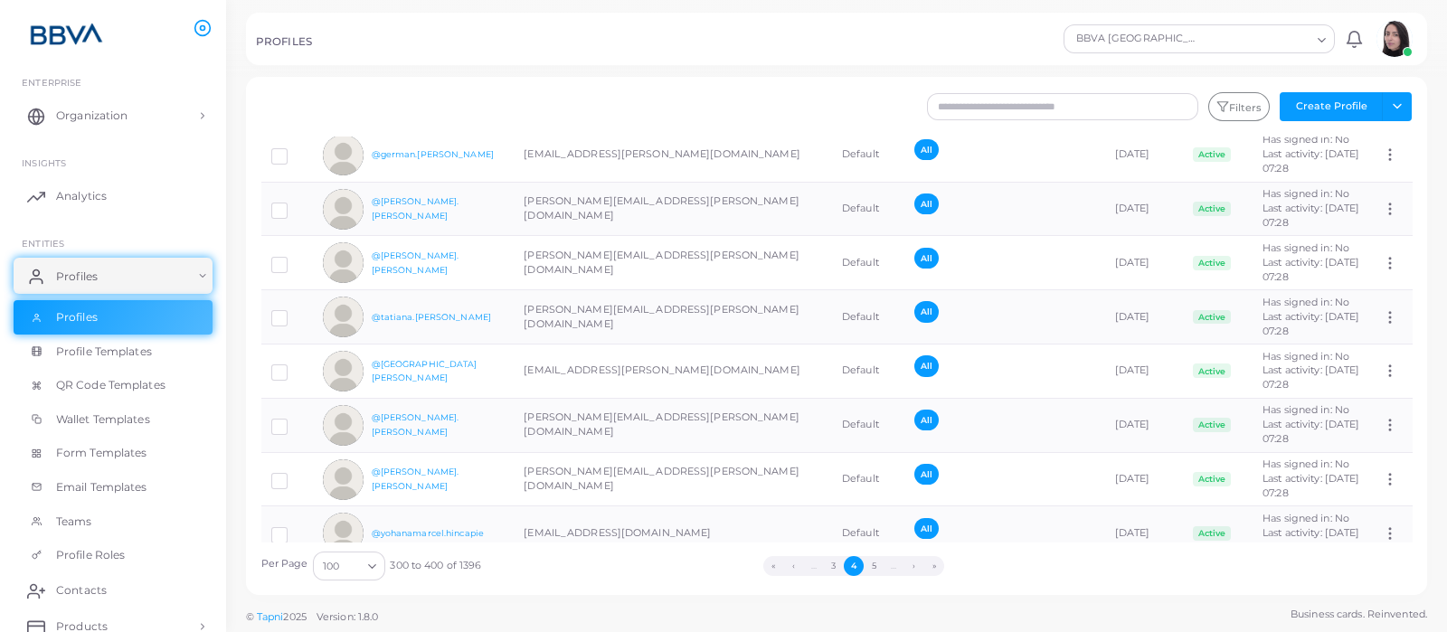
click at [492, 615] on tr "@[DEMOGRAPHIC_DATA][PERSON_NAME].morale [EMAIL_ADDRESS][PERSON_NAME][DOMAIN_NAM…" at bounding box center [836, 642] width 1151 height 54
drag, startPoint x: 669, startPoint y: 482, endPoint x: 521, endPoint y: 481, distance: 148.3
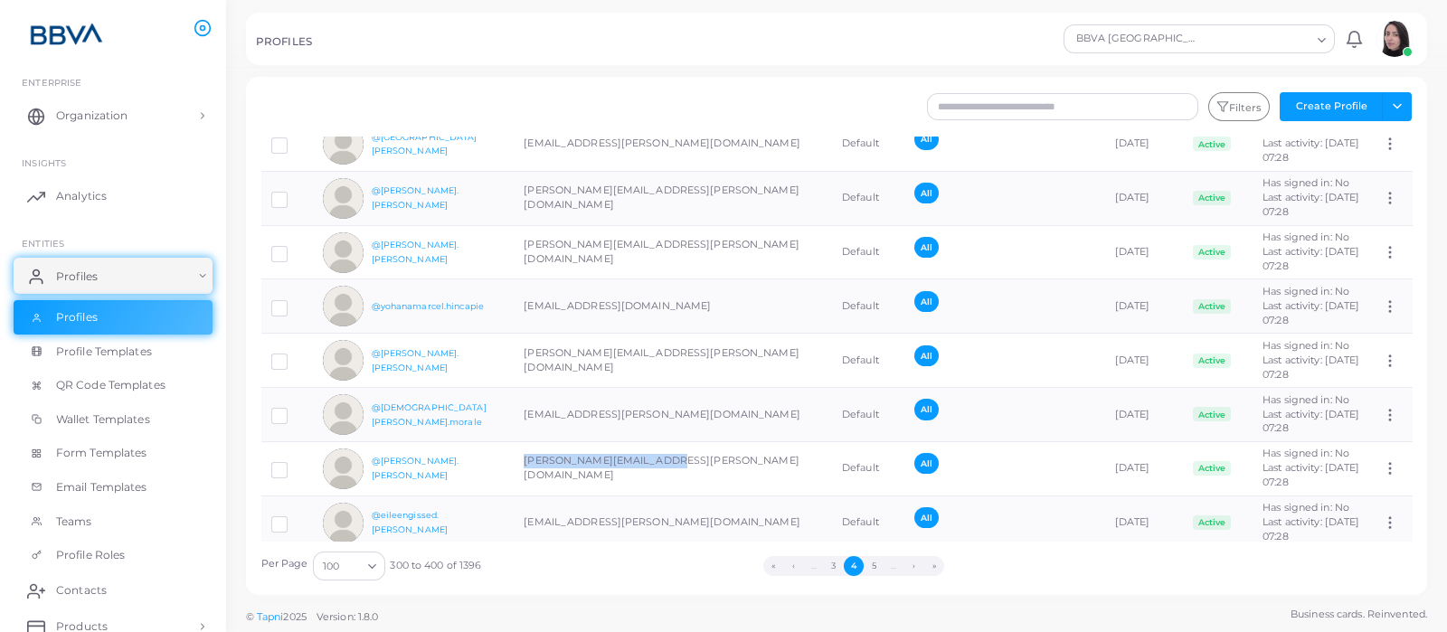
scroll to position [3956, 0]
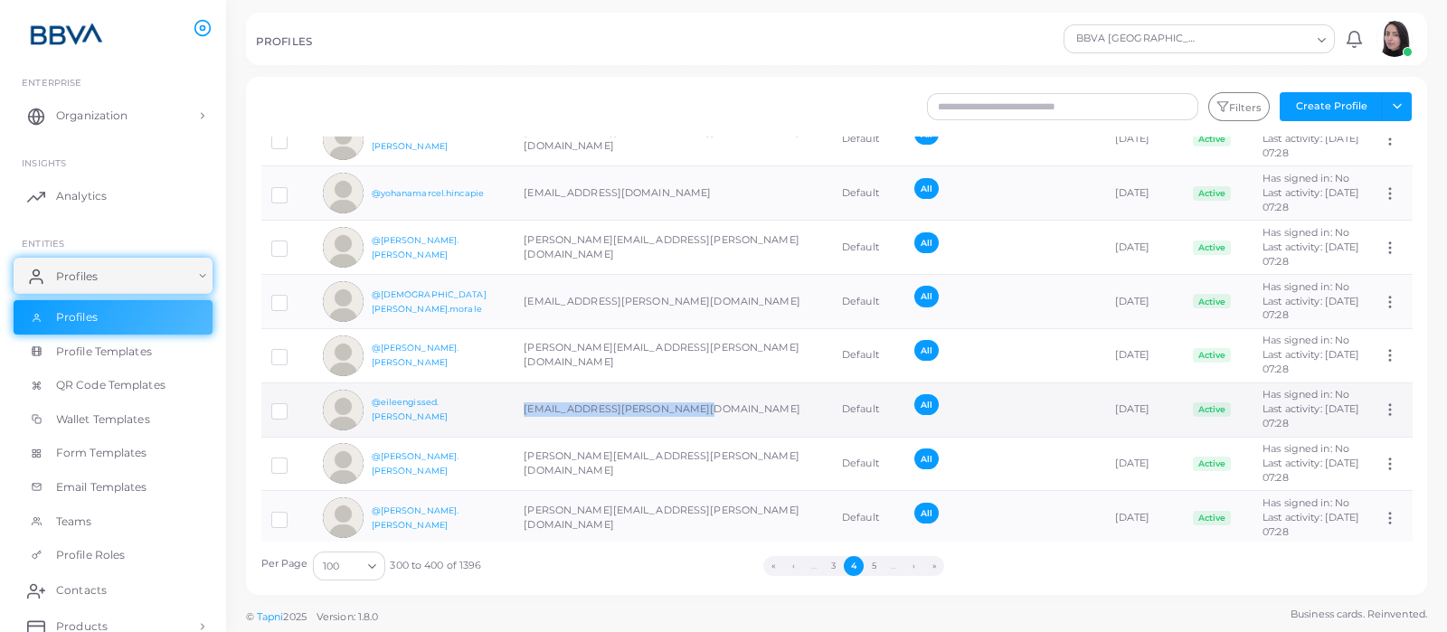
drag, startPoint x: 516, startPoint y: 199, endPoint x: 684, endPoint y: 199, distance: 168.2
click at [684, 382] on td "[EMAIL_ADDRESS][PERSON_NAME][DOMAIN_NAME]" at bounding box center [673, 409] width 318 height 54
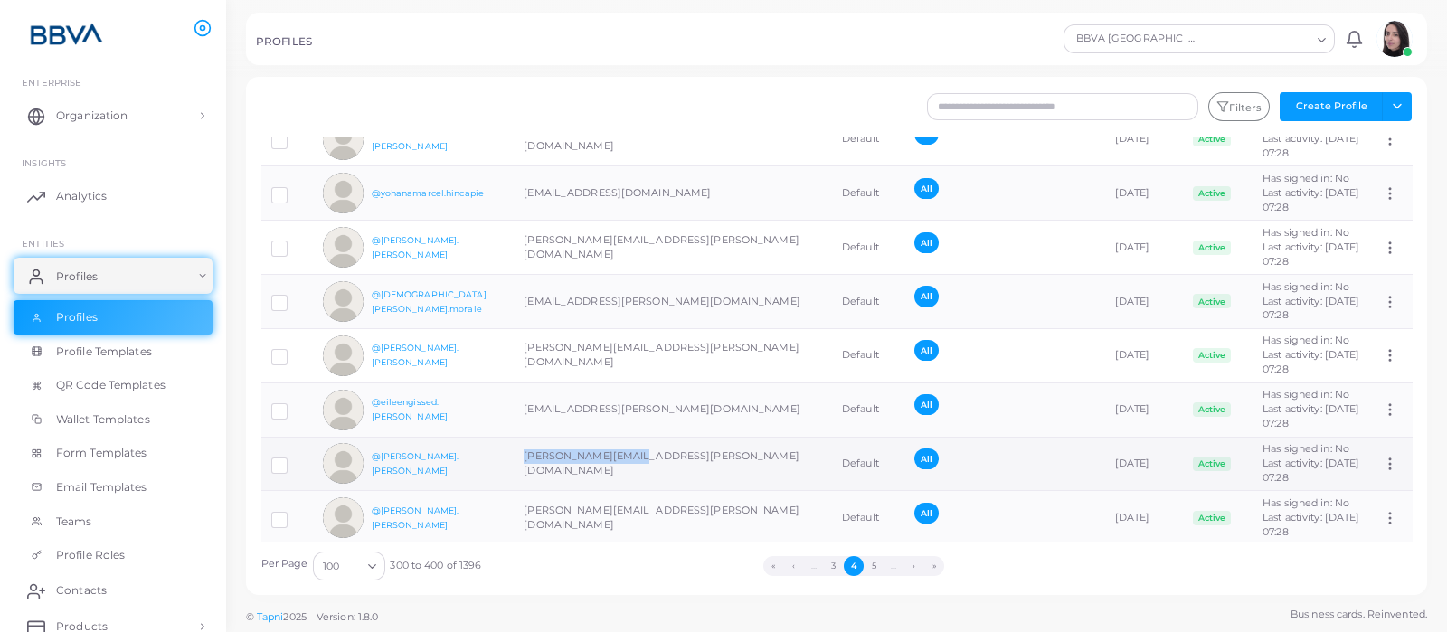
drag, startPoint x: 561, startPoint y: 246, endPoint x: 646, endPoint y: 247, distance: 85.0
click at [646, 437] on td "[PERSON_NAME][EMAIL_ADDRESS][PERSON_NAME][DOMAIN_NAME]" at bounding box center [673, 464] width 318 height 54
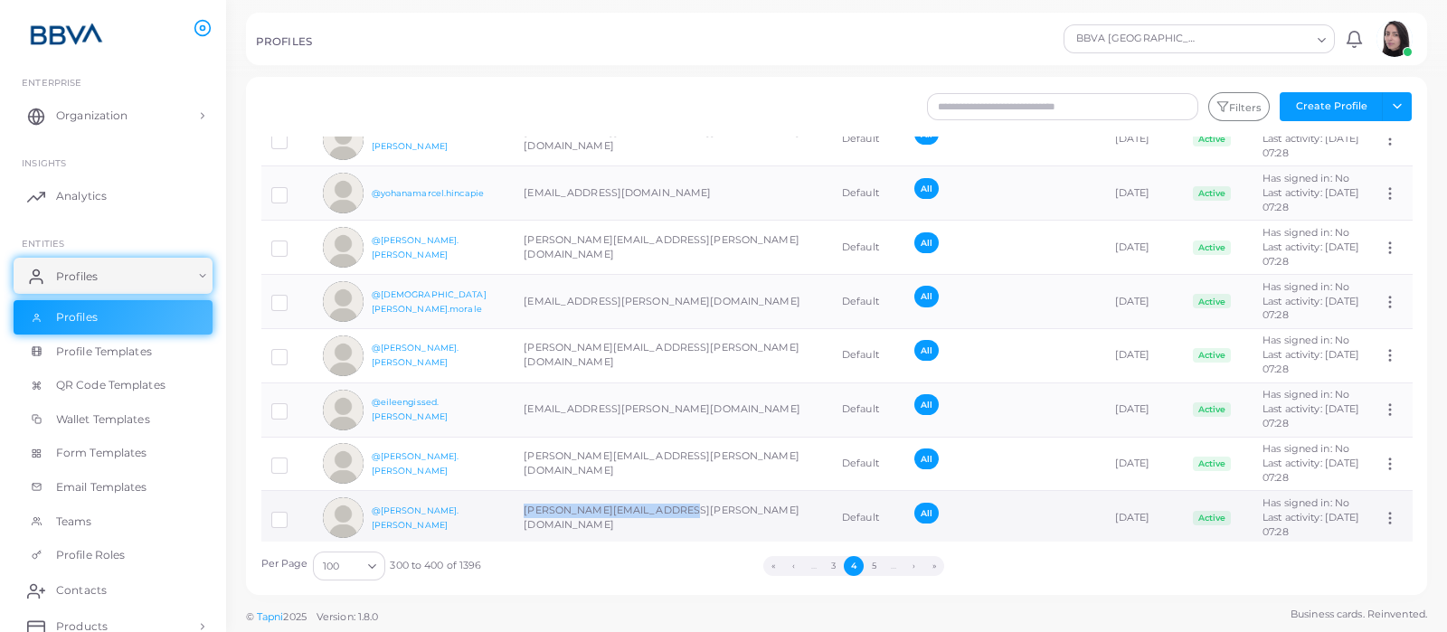
drag, startPoint x: 524, startPoint y: 303, endPoint x: 665, endPoint y: 299, distance: 141.1
click at [665, 491] on td "[PERSON_NAME][EMAIL_ADDRESS][PERSON_NAME][DOMAIN_NAME]" at bounding box center [673, 518] width 318 height 54
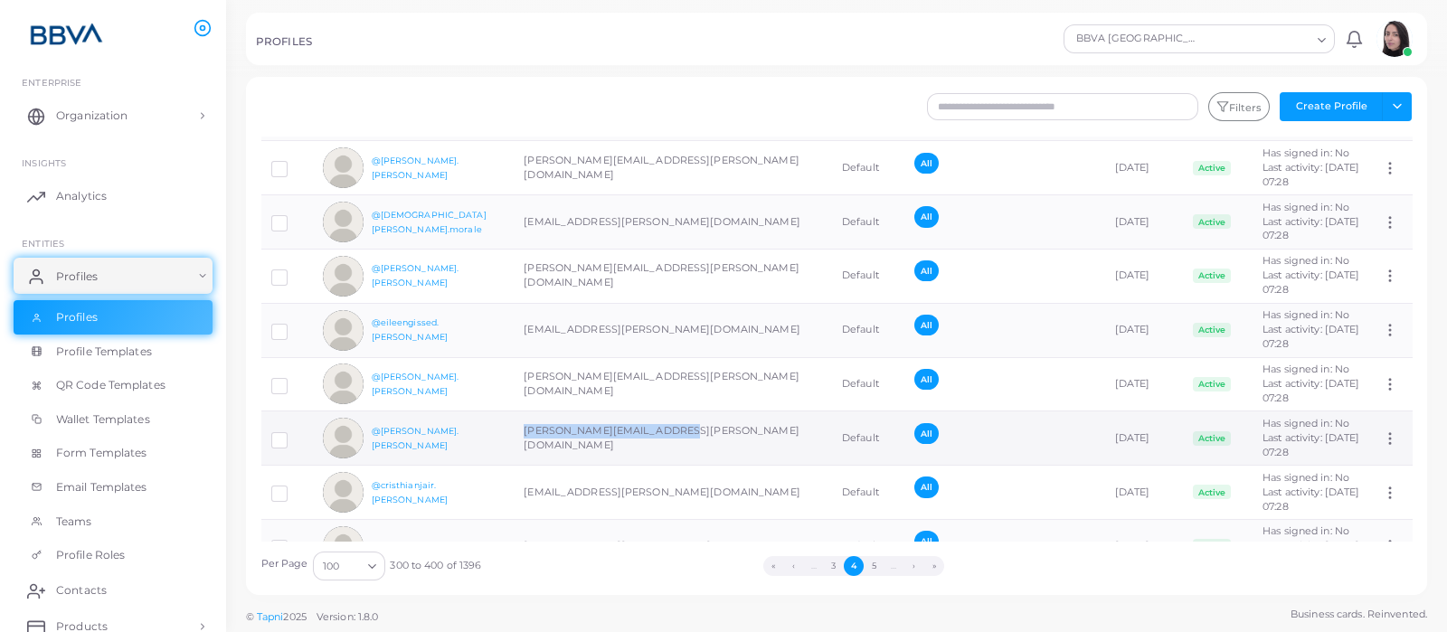
scroll to position [4069, 0]
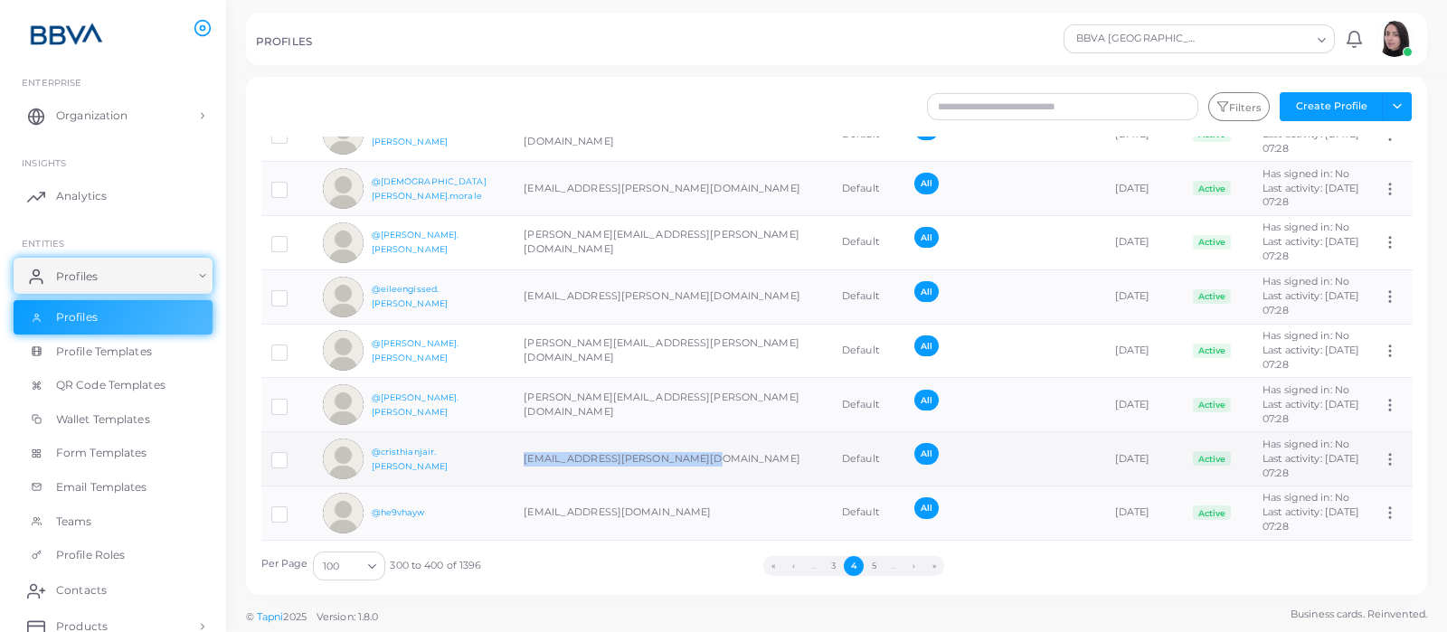
drag, startPoint x: 524, startPoint y: 242, endPoint x: 701, endPoint y: 239, distance: 176.3
click at [701, 432] on td "[EMAIL_ADDRESS][PERSON_NAME][DOMAIN_NAME]" at bounding box center [673, 459] width 318 height 54
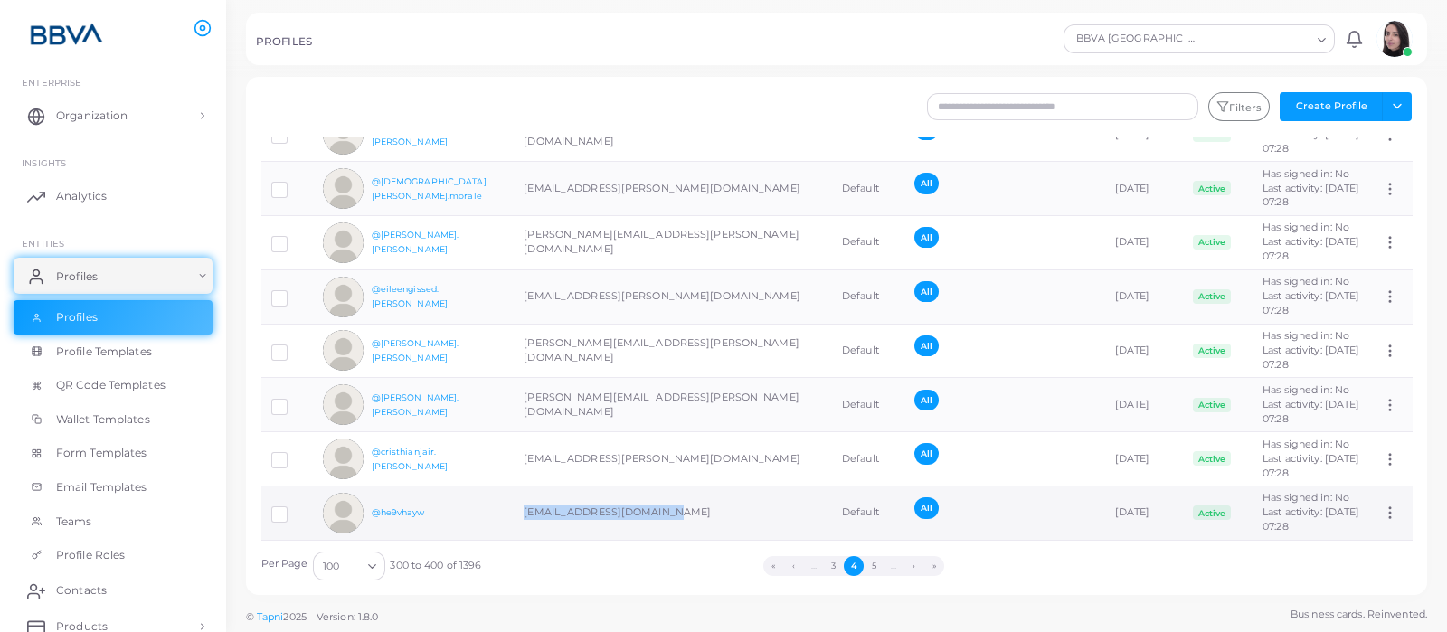
drag, startPoint x: 520, startPoint y: 298, endPoint x: 662, endPoint y: 303, distance: 142.0
click at [662, 486] on td "[EMAIL_ADDRESS][DOMAIN_NAME]" at bounding box center [673, 513] width 318 height 54
drag, startPoint x: 524, startPoint y: 350, endPoint x: 705, endPoint y: 354, distance: 180.9
click at [706, 540] on td "[EMAIL_ADDRESS][PERSON_NAME][DOMAIN_NAME]" at bounding box center [673, 567] width 318 height 54
drag, startPoint x: 527, startPoint y: 408, endPoint x: 717, endPoint y: 406, distance: 189.9
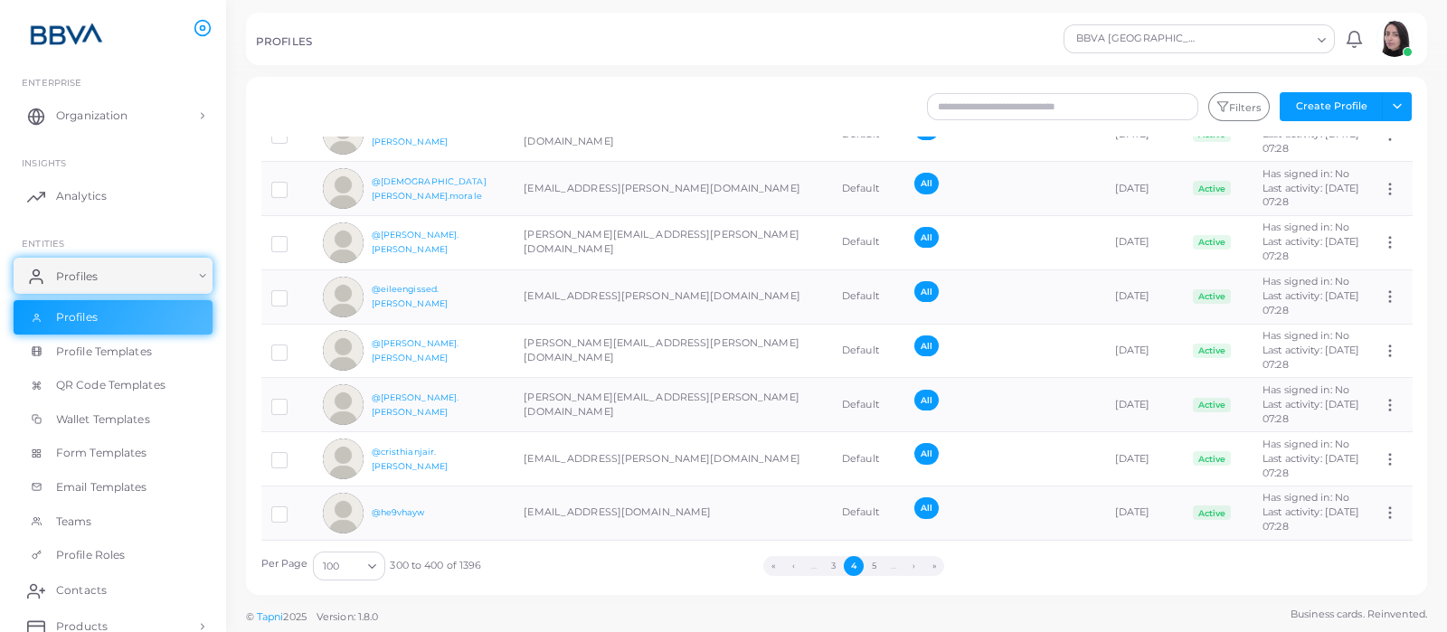
click at [717, 594] on td "[EMAIL_ADDRESS][PERSON_NAME][DOMAIN_NAME]" at bounding box center [673, 621] width 318 height 54
drag, startPoint x: 524, startPoint y: 460, endPoint x: 642, endPoint y: 461, distance: 117.5
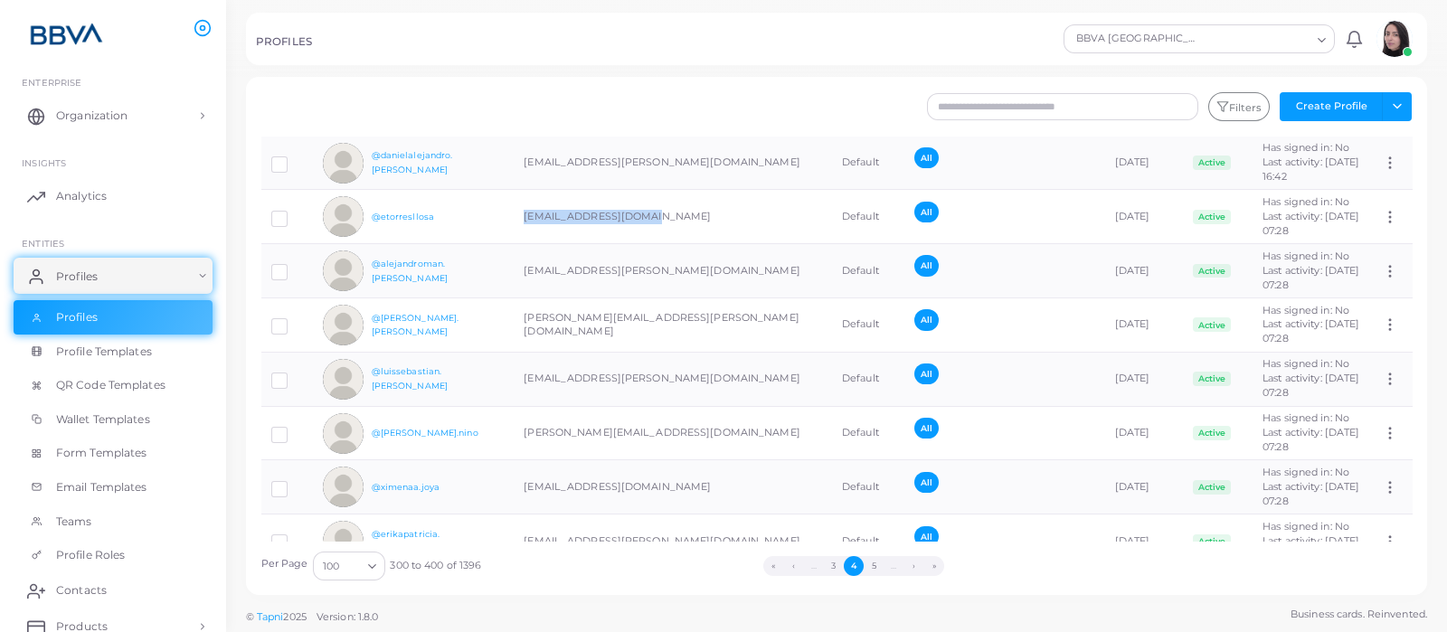
scroll to position [4301, 0]
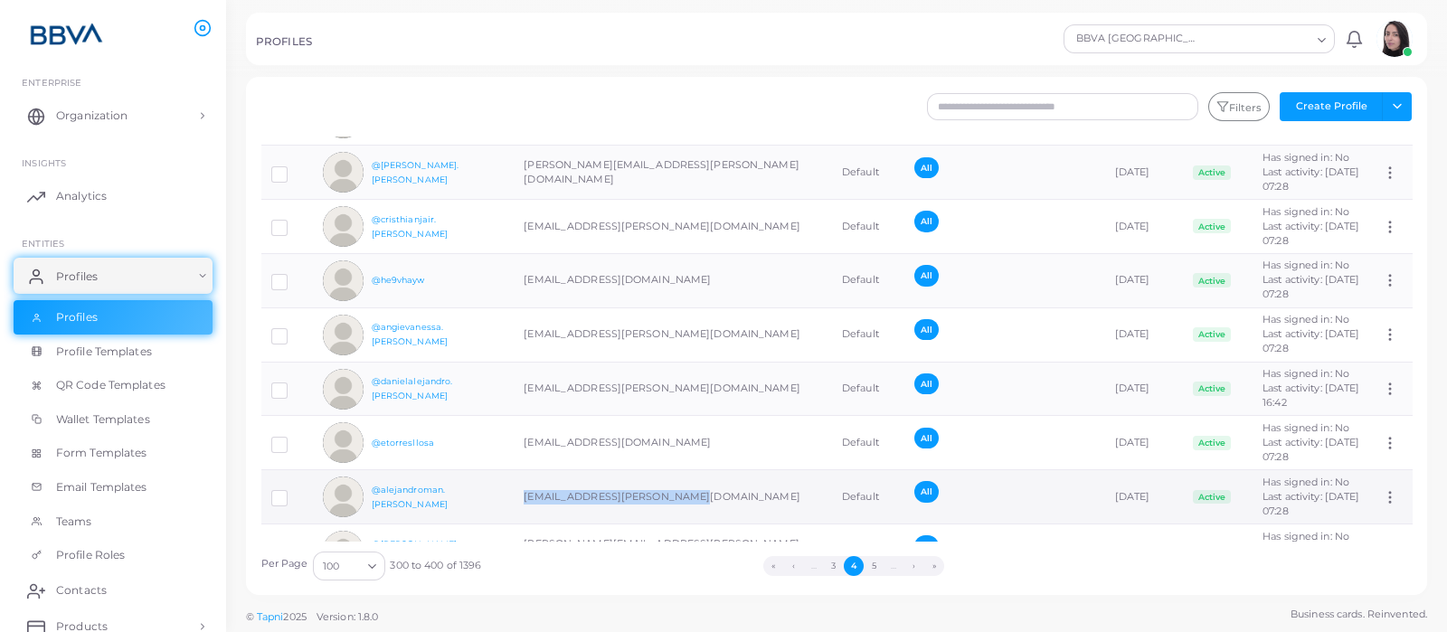
drag, startPoint x: 523, startPoint y: 283, endPoint x: 696, endPoint y: 287, distance: 172.7
click at [696, 470] on td "[EMAIL_ADDRESS][PERSON_NAME][DOMAIN_NAME]" at bounding box center [673, 497] width 318 height 54
drag, startPoint x: 523, startPoint y: 337, endPoint x: 667, endPoint y: 341, distance: 144.7
click at [667, 524] on td "[PERSON_NAME][EMAIL_ADDRESS][PERSON_NAME][DOMAIN_NAME]" at bounding box center [673, 551] width 318 height 54
drag, startPoint x: 526, startPoint y: 390, endPoint x: 688, endPoint y: 390, distance: 161.8
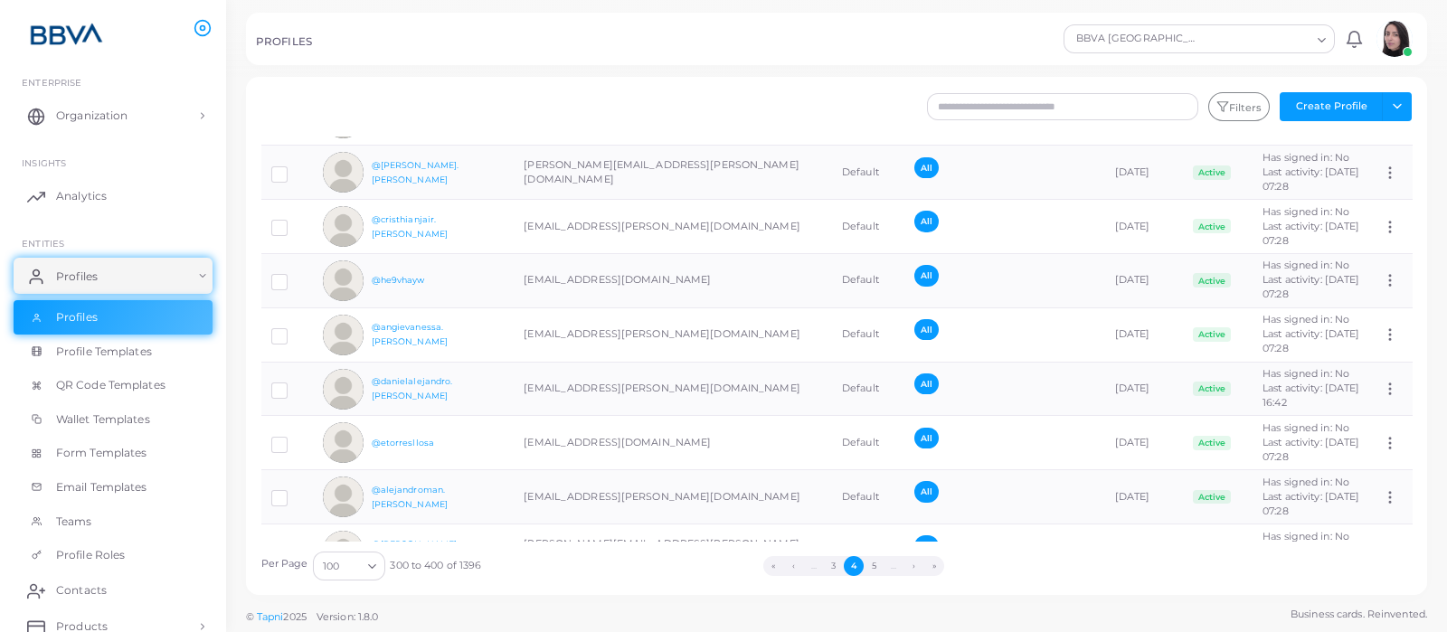
click at [688, 578] on td "[EMAIL_ADDRESS][PERSON_NAME][DOMAIN_NAME]" at bounding box center [673, 605] width 318 height 54
drag, startPoint x: 538, startPoint y: 444, endPoint x: 665, endPoint y: 440, distance: 126.6
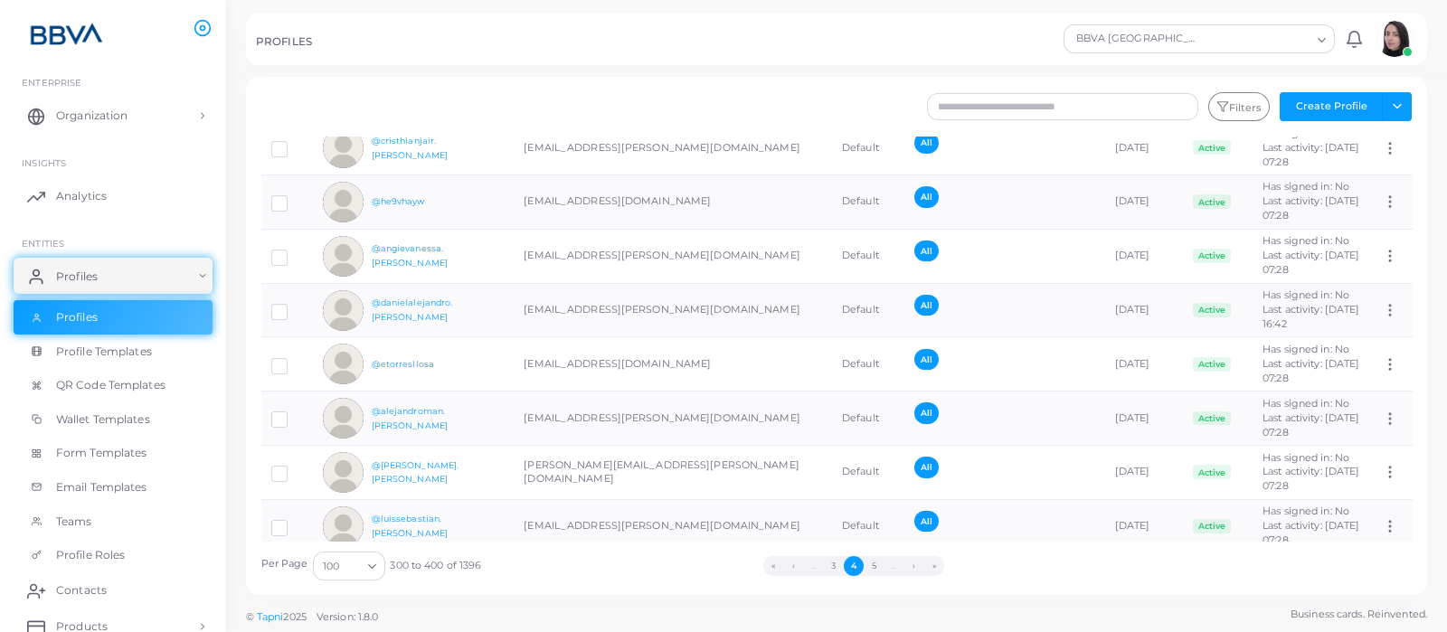
scroll to position [4414, 0]
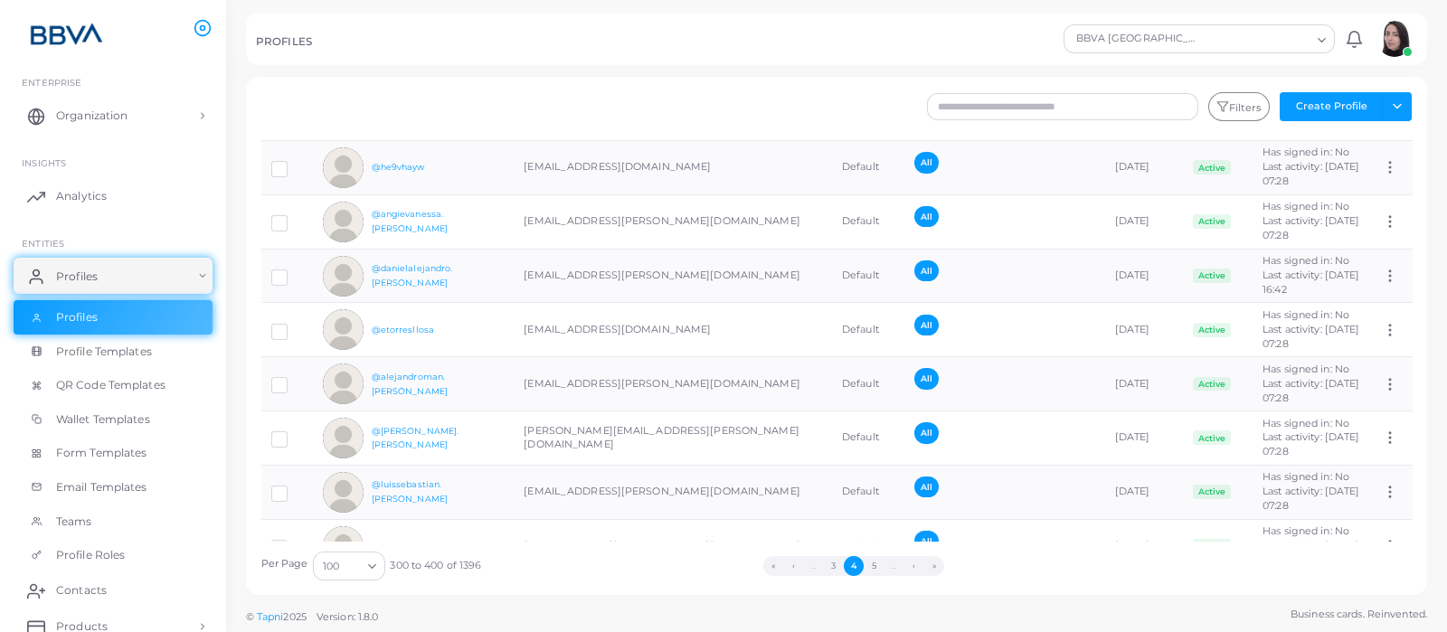
drag, startPoint x: 524, startPoint y: 385, endPoint x: 655, endPoint y: 390, distance: 131.2
click at [656, 573] on td "[EMAIL_ADDRESS][DOMAIN_NAME]" at bounding box center [673, 600] width 318 height 54
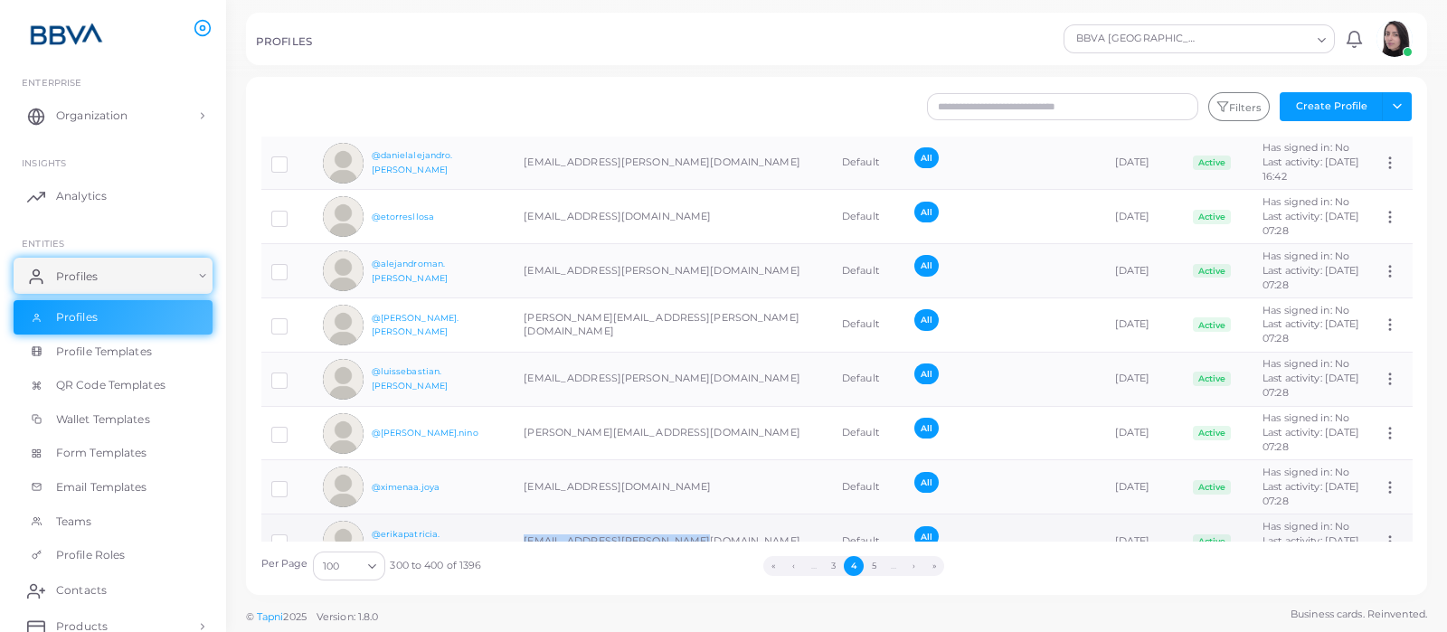
drag, startPoint x: 531, startPoint y: 325, endPoint x: 675, endPoint y: 323, distance: 144.7
click at [675, 514] on td "[EMAIL_ADDRESS][PERSON_NAME][DOMAIN_NAME]" at bounding box center [673, 541] width 318 height 54
drag, startPoint x: 523, startPoint y: 378, endPoint x: 682, endPoint y: 378, distance: 158.2
click at [682, 569] on td "[EMAIL_ADDRESS][PERSON_NAME][DOMAIN_NAME]" at bounding box center [673, 596] width 318 height 54
drag, startPoint x: 524, startPoint y: 429, endPoint x: 648, endPoint y: 429, distance: 123.9
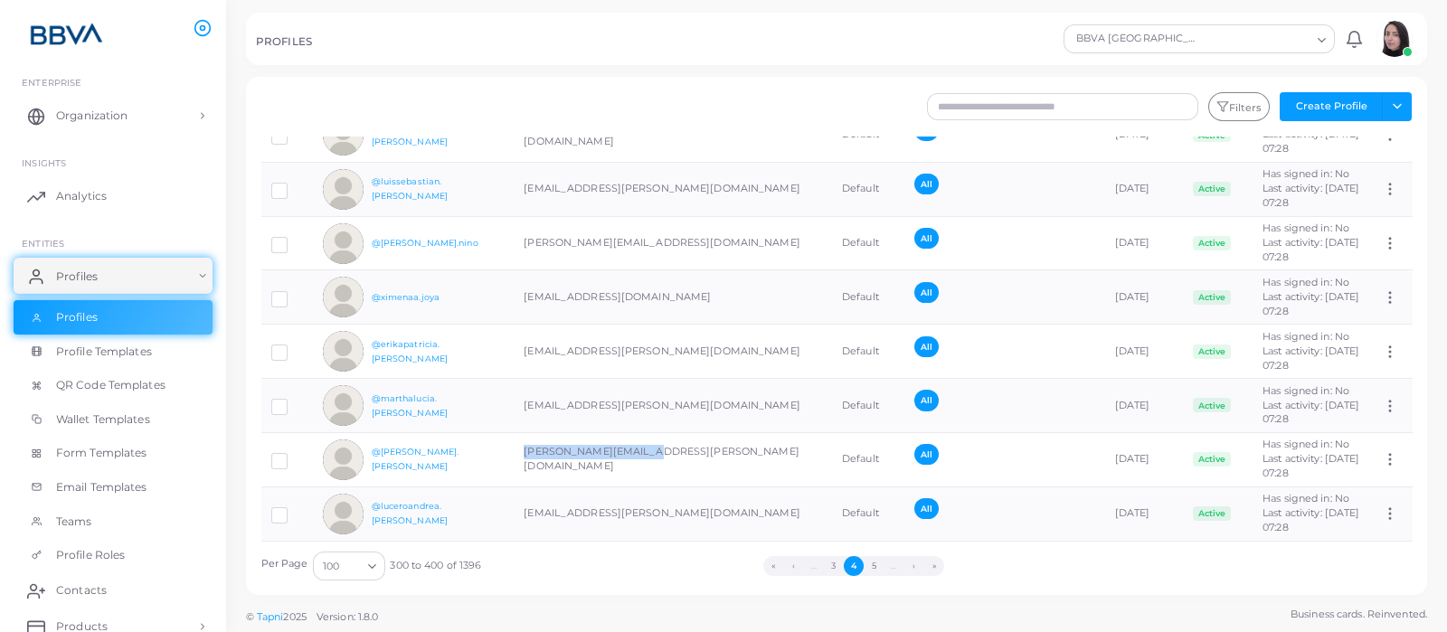
scroll to position [4753, 0]
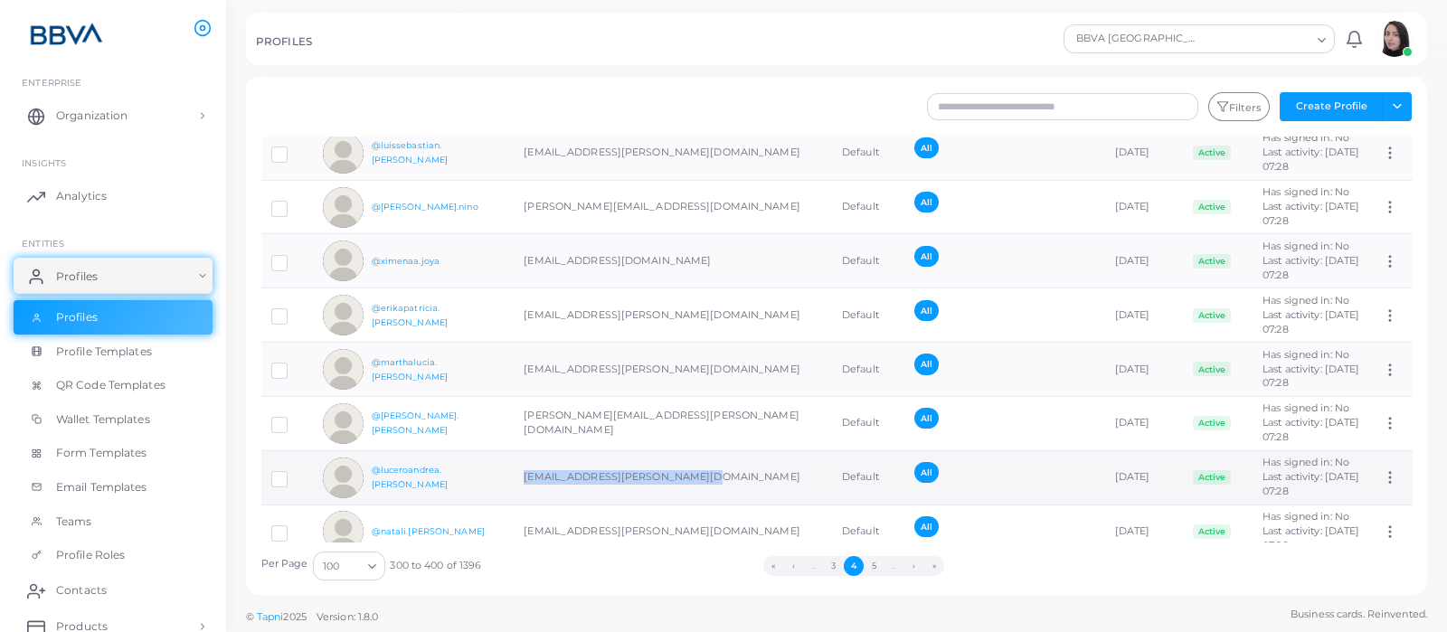
drag, startPoint x: 518, startPoint y: 264, endPoint x: 707, endPoint y: 259, distance: 189.0
click at [707, 450] on td "[EMAIL_ADDRESS][PERSON_NAME][DOMAIN_NAME]" at bounding box center [673, 477] width 318 height 54
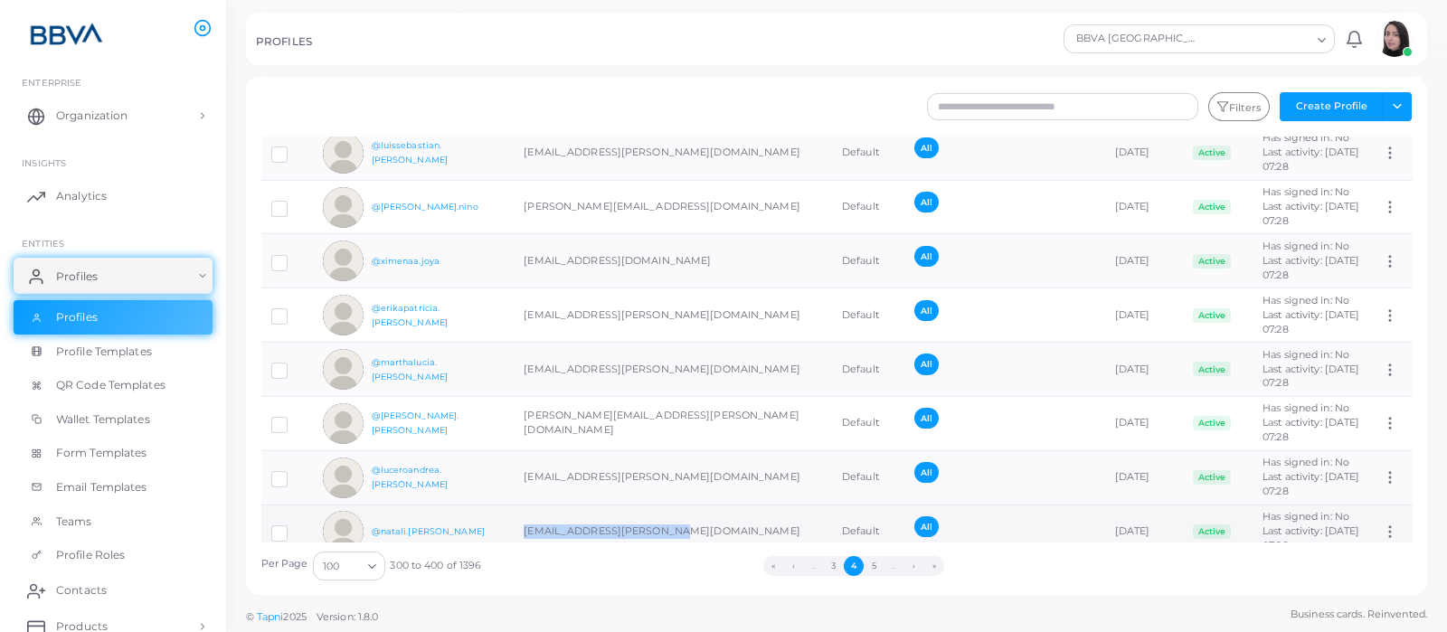
drag, startPoint x: 517, startPoint y: 316, endPoint x: 666, endPoint y: 319, distance: 149.2
click at [666, 505] on td "[EMAIL_ADDRESS][PERSON_NAME][DOMAIN_NAME]" at bounding box center [673, 532] width 318 height 54
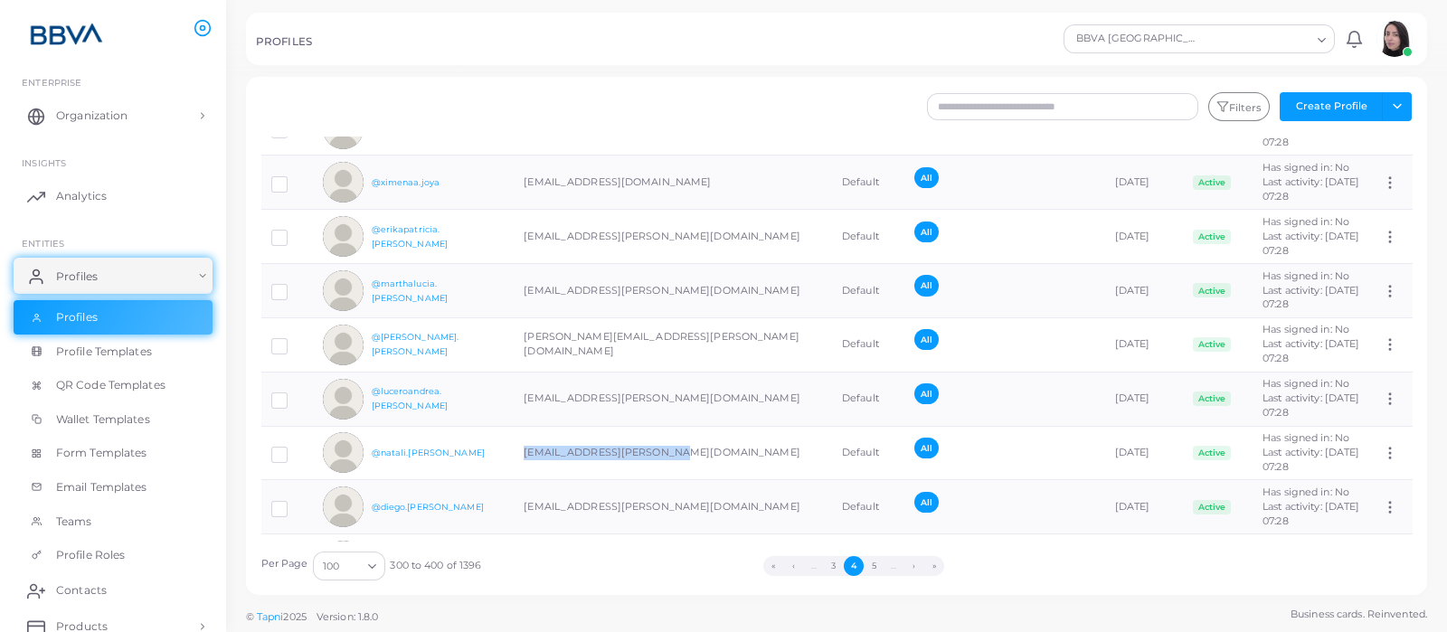
scroll to position [4866, 0]
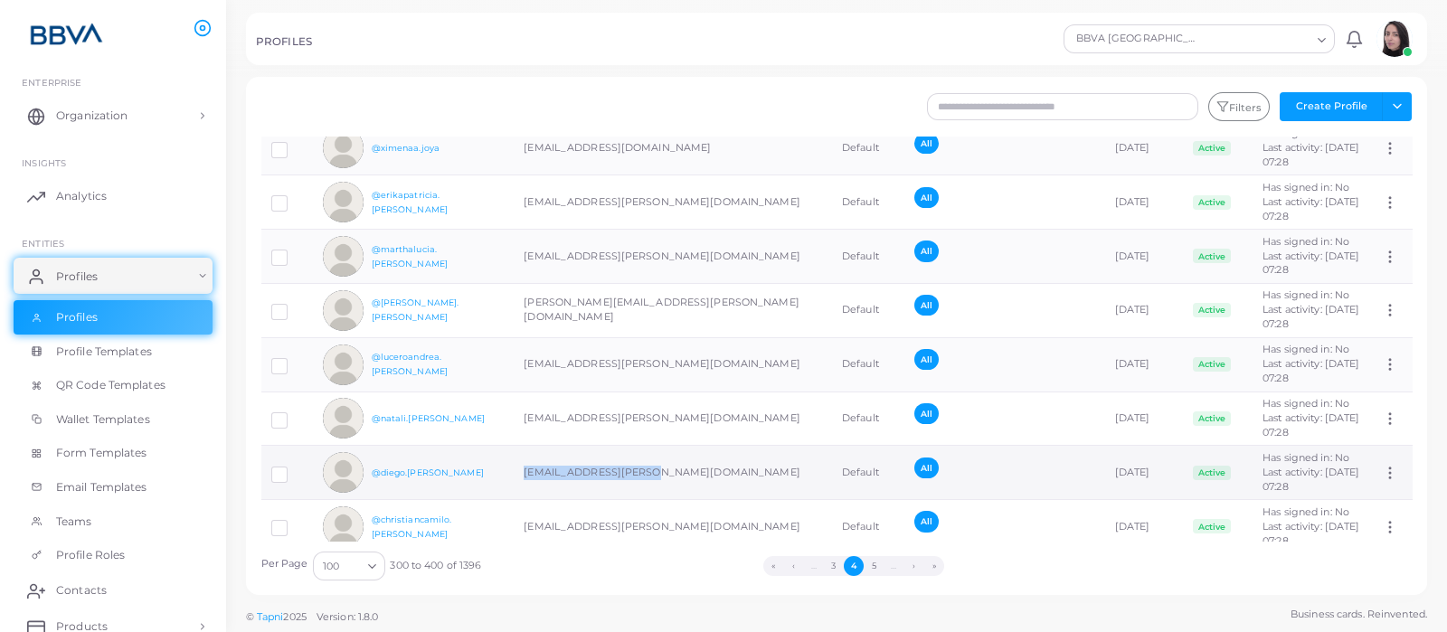
drag, startPoint x: 523, startPoint y: 259, endPoint x: 670, endPoint y: 259, distance: 146.5
click at [670, 446] on td "[EMAIL_ADDRESS][PERSON_NAME][DOMAIN_NAME]" at bounding box center [673, 473] width 318 height 54
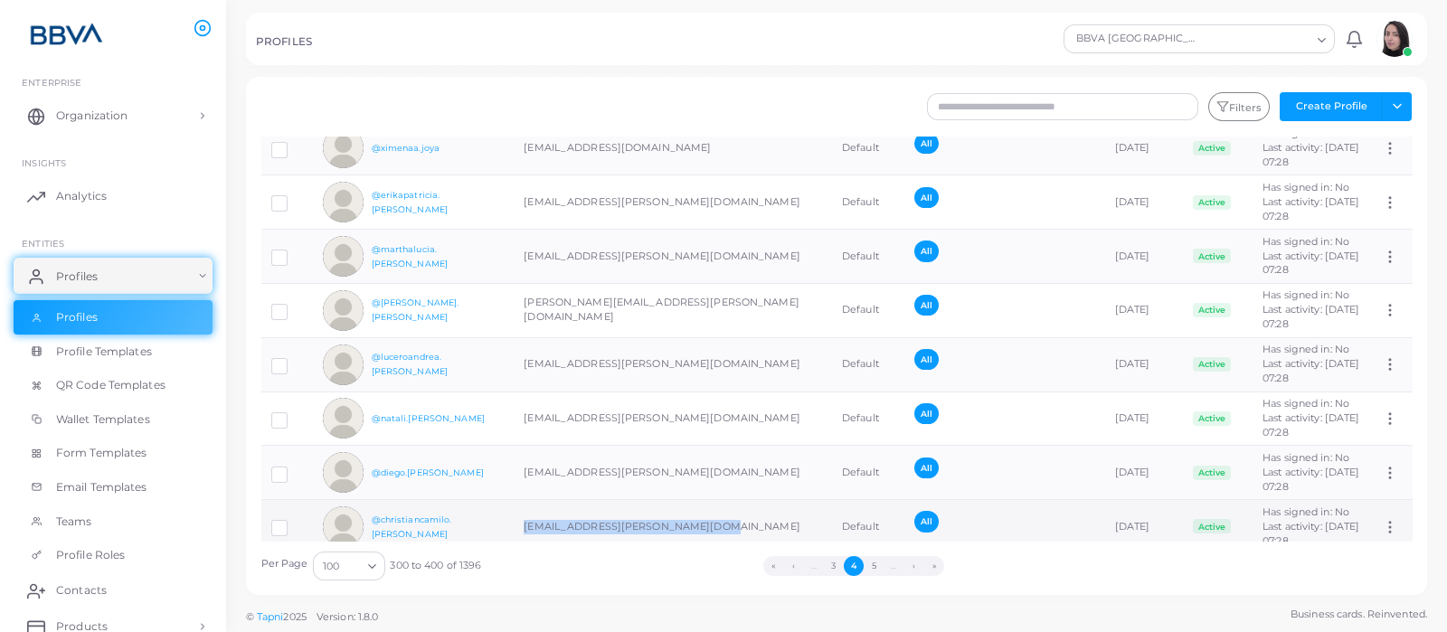
drag, startPoint x: 523, startPoint y: 309, endPoint x: 718, endPoint y: 312, distance: 194.4
click at [718, 500] on td "[EMAIL_ADDRESS][PERSON_NAME][DOMAIN_NAME]" at bounding box center [673, 527] width 318 height 54
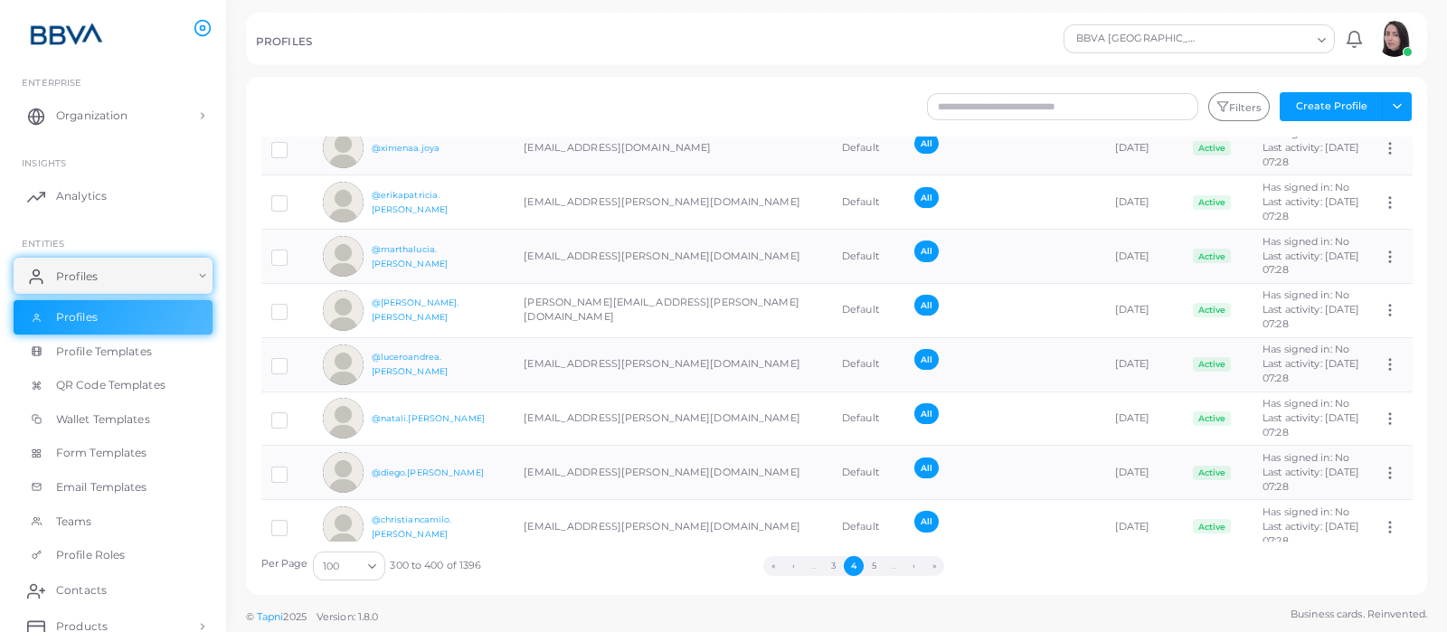
drag, startPoint x: 521, startPoint y: 364, endPoint x: 684, endPoint y: 365, distance: 162.7
click at [684, 553] on td "[EMAIL_ADDRESS][PERSON_NAME][DOMAIN_NAME]" at bounding box center [673, 580] width 318 height 54
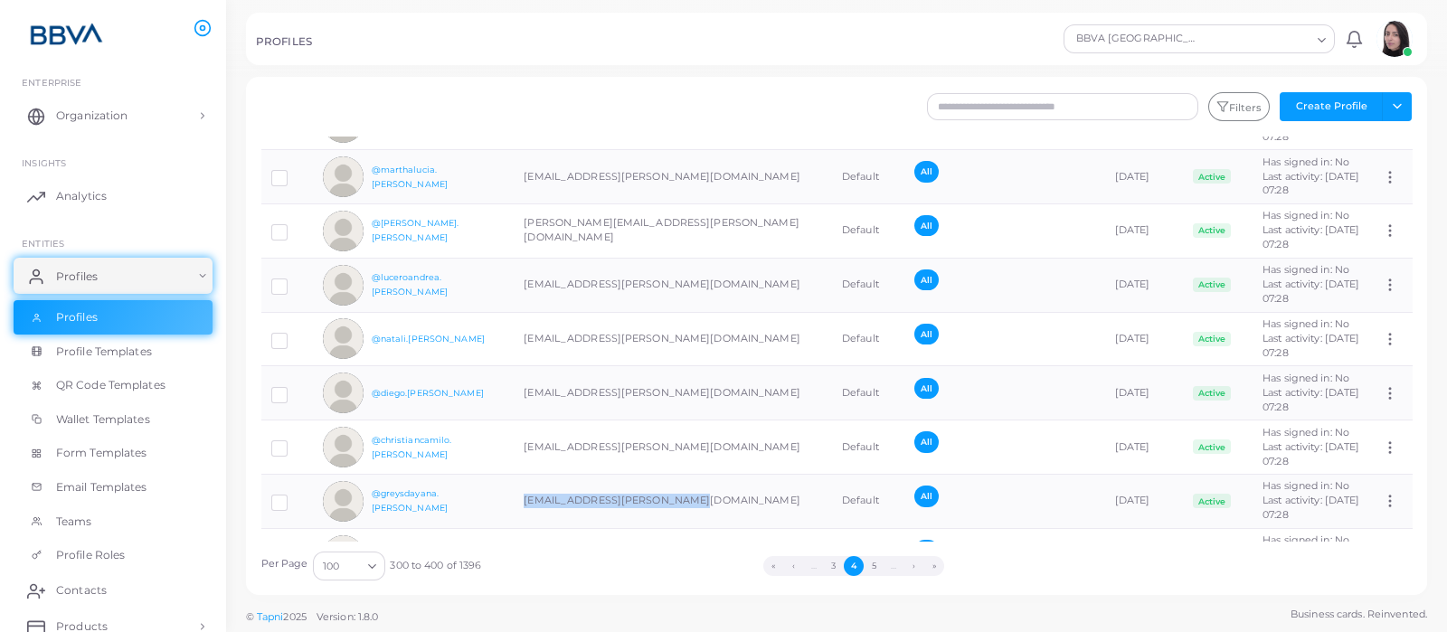
scroll to position [5092, 0]
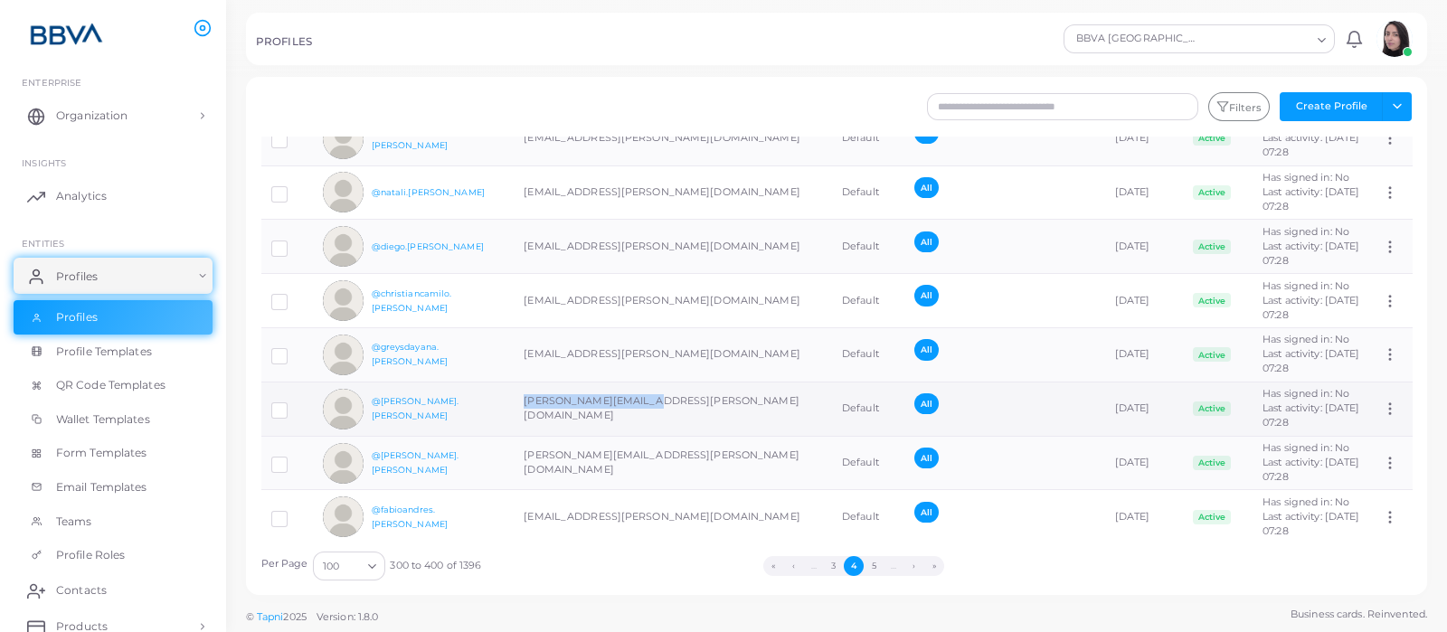
drag, startPoint x: 522, startPoint y: 187, endPoint x: 648, endPoint y: 182, distance: 126.7
click at [648, 382] on td "[PERSON_NAME][EMAIL_ADDRESS][PERSON_NAME][DOMAIN_NAME]" at bounding box center [673, 409] width 318 height 54
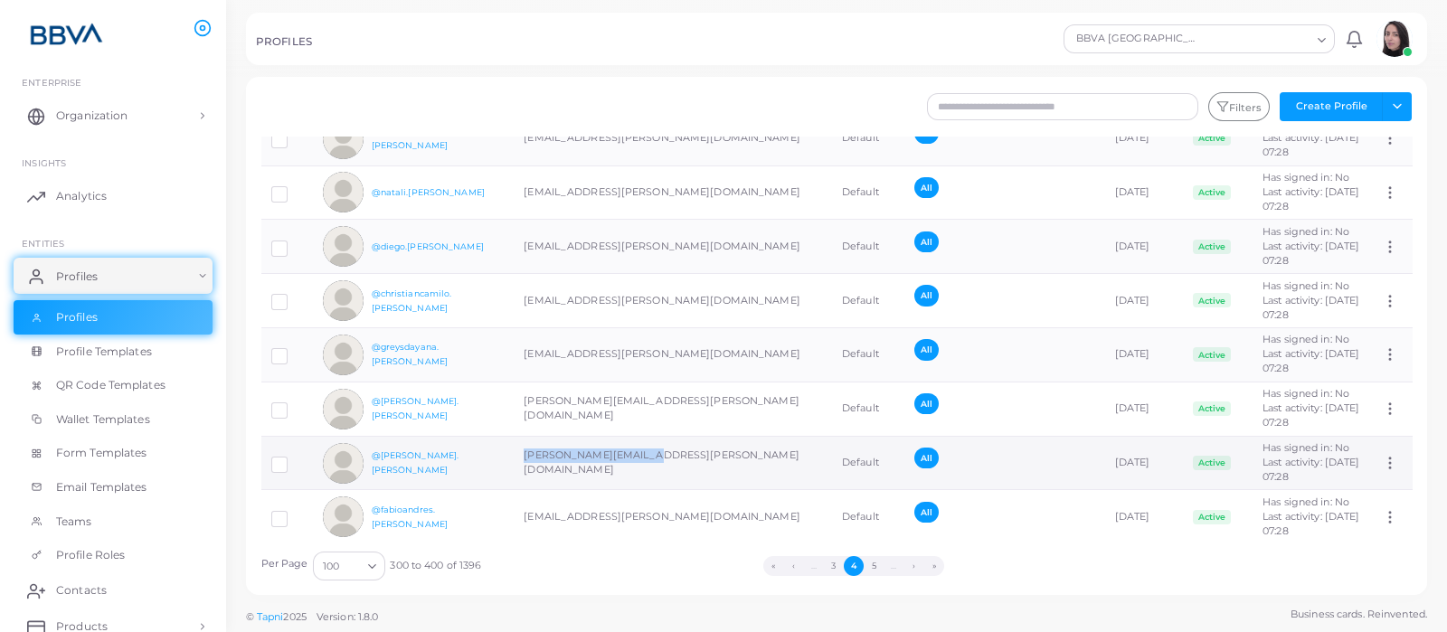
drag, startPoint x: 520, startPoint y: 248, endPoint x: 646, endPoint y: 246, distance: 126.6
click at [646, 436] on td "[PERSON_NAME][EMAIL_ADDRESS][PERSON_NAME][DOMAIN_NAME]" at bounding box center [673, 463] width 318 height 54
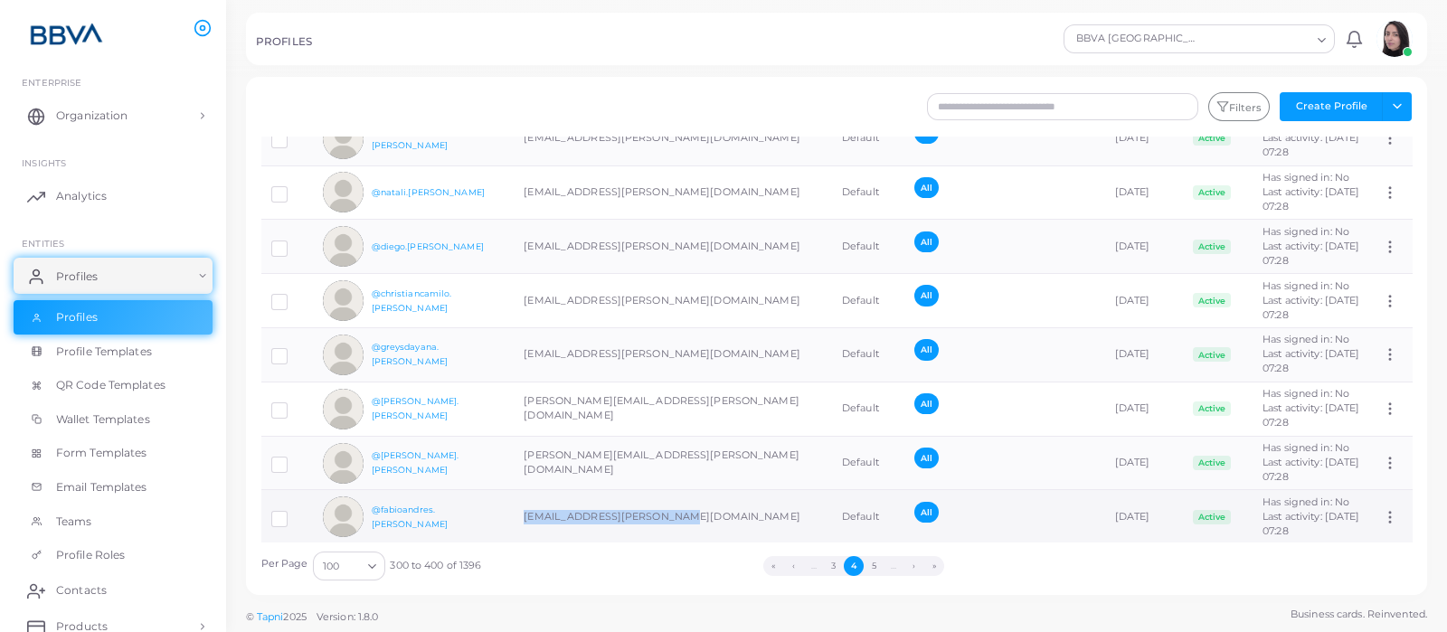
drag, startPoint x: 523, startPoint y: 301, endPoint x: 671, endPoint y: 303, distance: 148.3
click at [671, 490] on td "[EMAIL_ADDRESS][PERSON_NAME][DOMAIN_NAME]" at bounding box center [673, 517] width 318 height 54
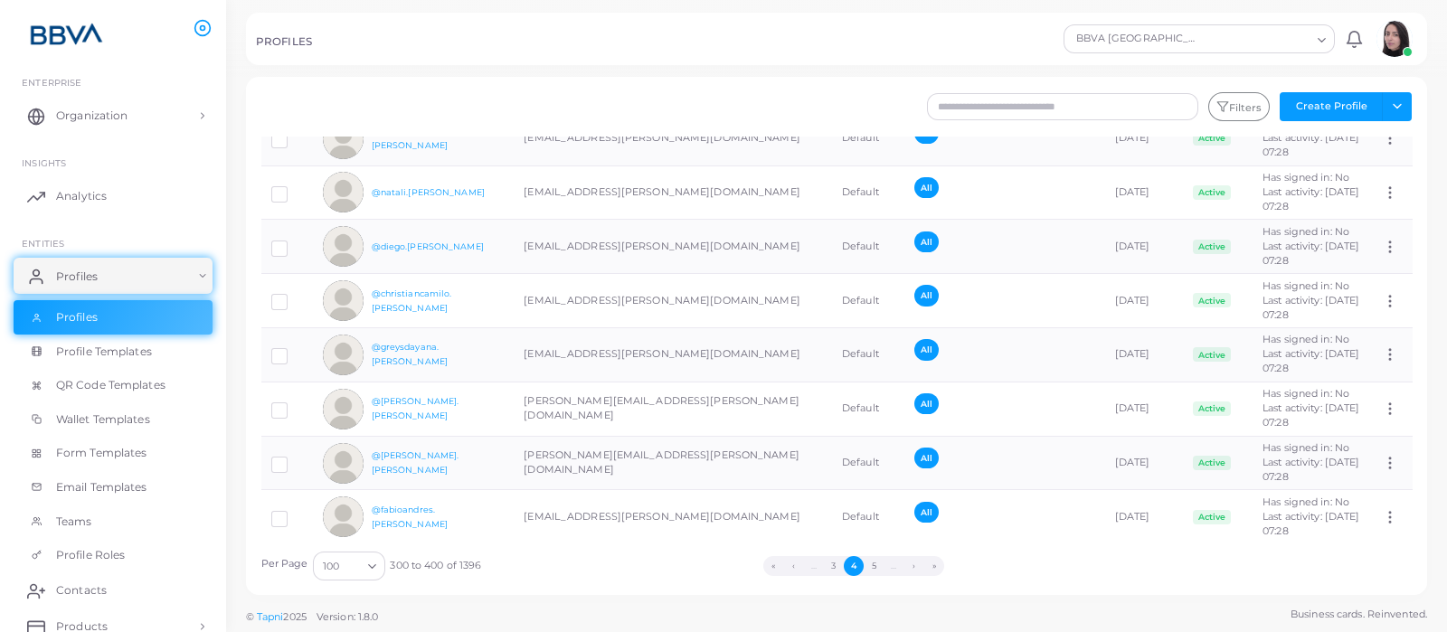
drag, startPoint x: 520, startPoint y: 353, endPoint x: 712, endPoint y: 358, distance: 191.8
click at [712, 544] on td "[EMAIL_ADDRESS][PERSON_NAME][DOMAIN_NAME]" at bounding box center [673, 571] width 318 height 54
drag, startPoint x: 520, startPoint y: 406, endPoint x: 686, endPoint y: 405, distance: 166.4
click at [686, 599] on td "[PERSON_NAME][EMAIL_ADDRESS][PERSON_NAME][DOMAIN_NAME]" at bounding box center [673, 626] width 318 height 54
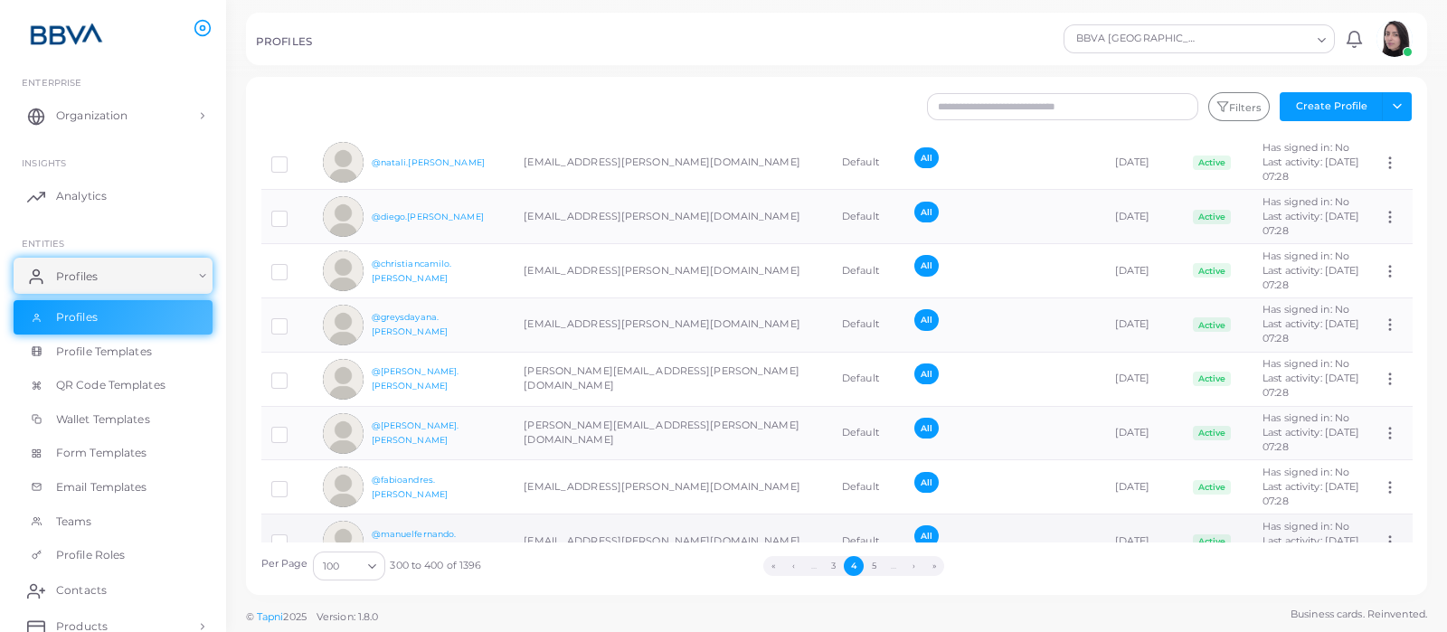
scroll to position [5205, 0]
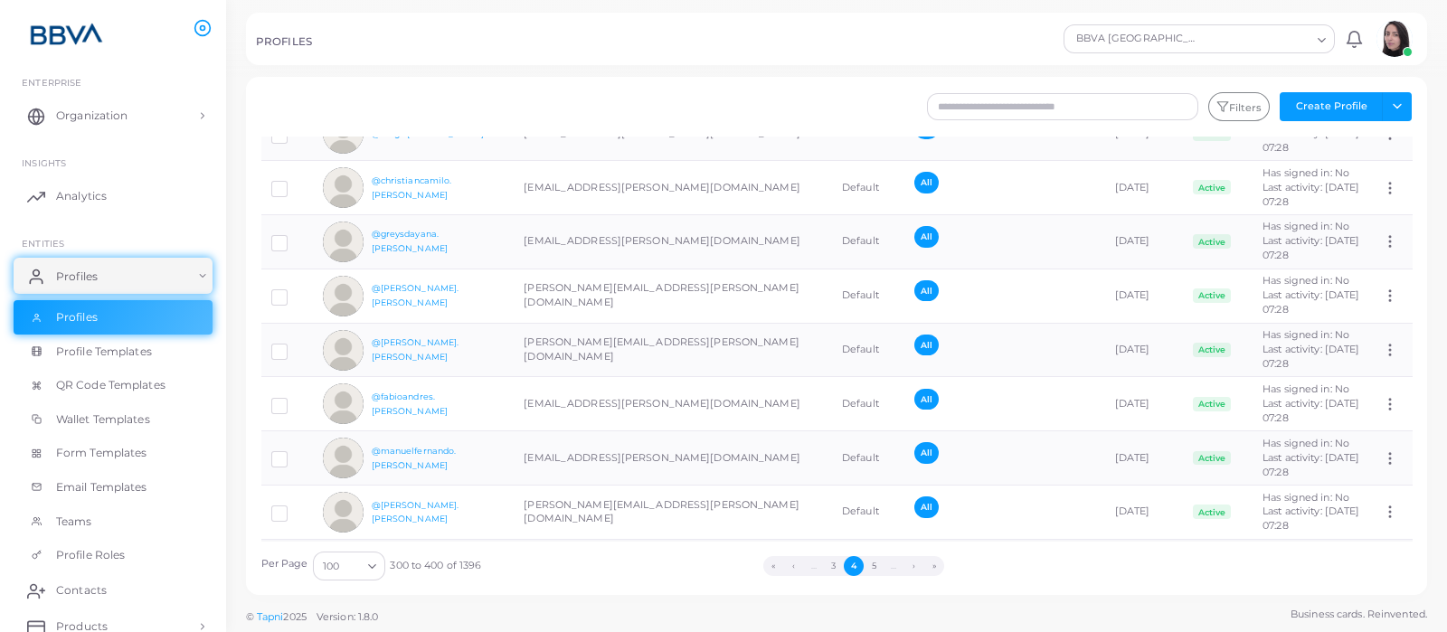
drag, startPoint x: 524, startPoint y: 345, endPoint x: 681, endPoint y: 347, distance: 156.4
click at [681, 539] on td "[EMAIL_ADDRESS][PERSON_NAME][DOMAIN_NAME]" at bounding box center [673, 566] width 318 height 54
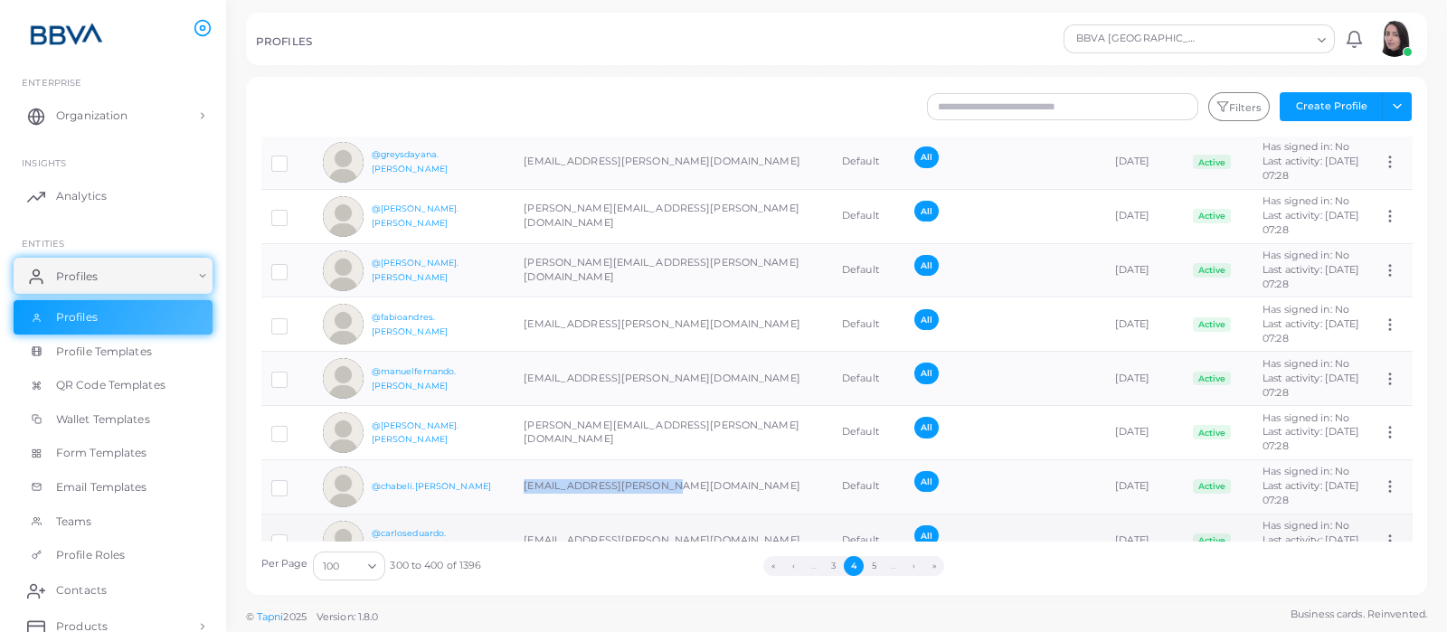
scroll to position [5318, 0]
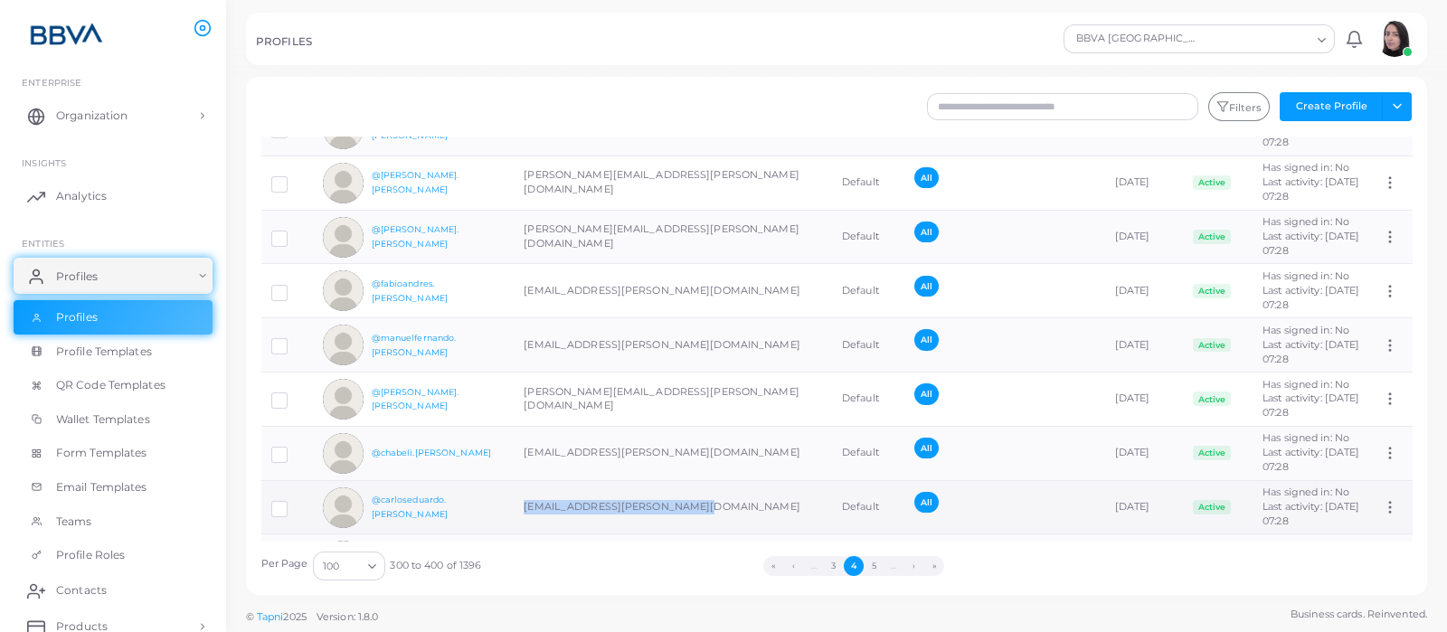
drag, startPoint x: 521, startPoint y: 287, endPoint x: 695, endPoint y: 292, distance: 174.6
click at [695, 480] on td "[EMAIL_ADDRESS][PERSON_NAME][DOMAIN_NAME]" at bounding box center [673, 507] width 318 height 54
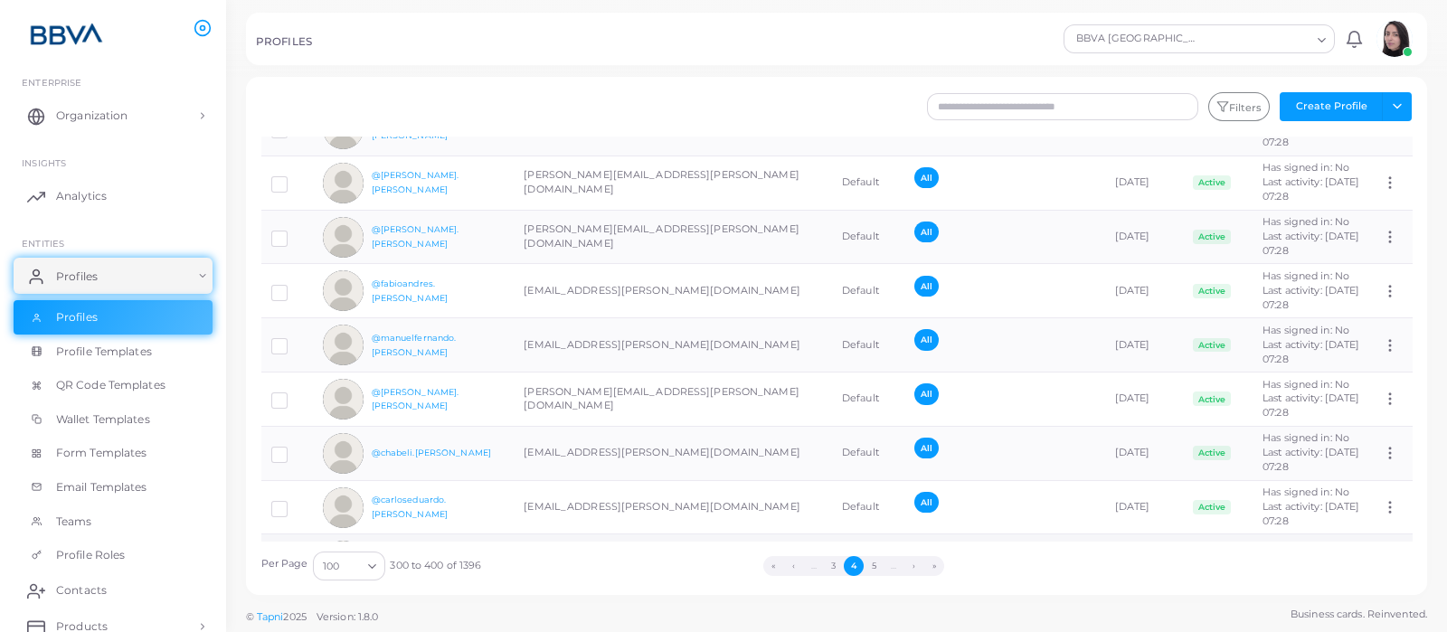
drag, startPoint x: 522, startPoint y: 343, endPoint x: 684, endPoint y: 339, distance: 162.8
click at [684, 534] on td "[EMAIL_ADDRESS][PERSON_NAME][DOMAIN_NAME]" at bounding box center [673, 561] width 318 height 54
drag, startPoint x: 527, startPoint y: 396, endPoint x: 660, endPoint y: 391, distance: 133.0
click at [660, 589] on td "[PERSON_NAME][EMAIL_ADDRESS][PERSON_NAME][DOMAIN_NAME]" at bounding box center [673, 616] width 318 height 54
drag, startPoint x: 523, startPoint y: 448, endPoint x: 658, endPoint y: 444, distance: 135.7
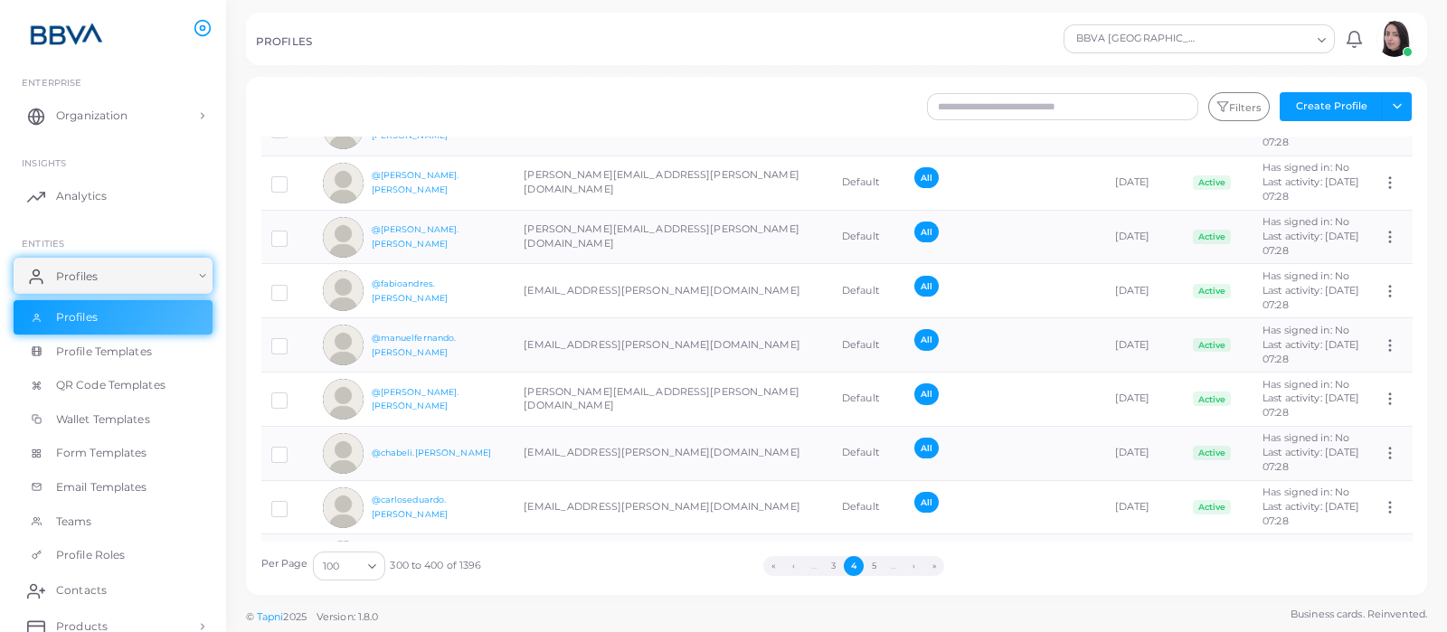
drag, startPoint x: 518, startPoint y: 505, endPoint x: 703, endPoint y: 507, distance: 185.4
click at [873, 563] on button "5" at bounding box center [873, 566] width 20 height 20
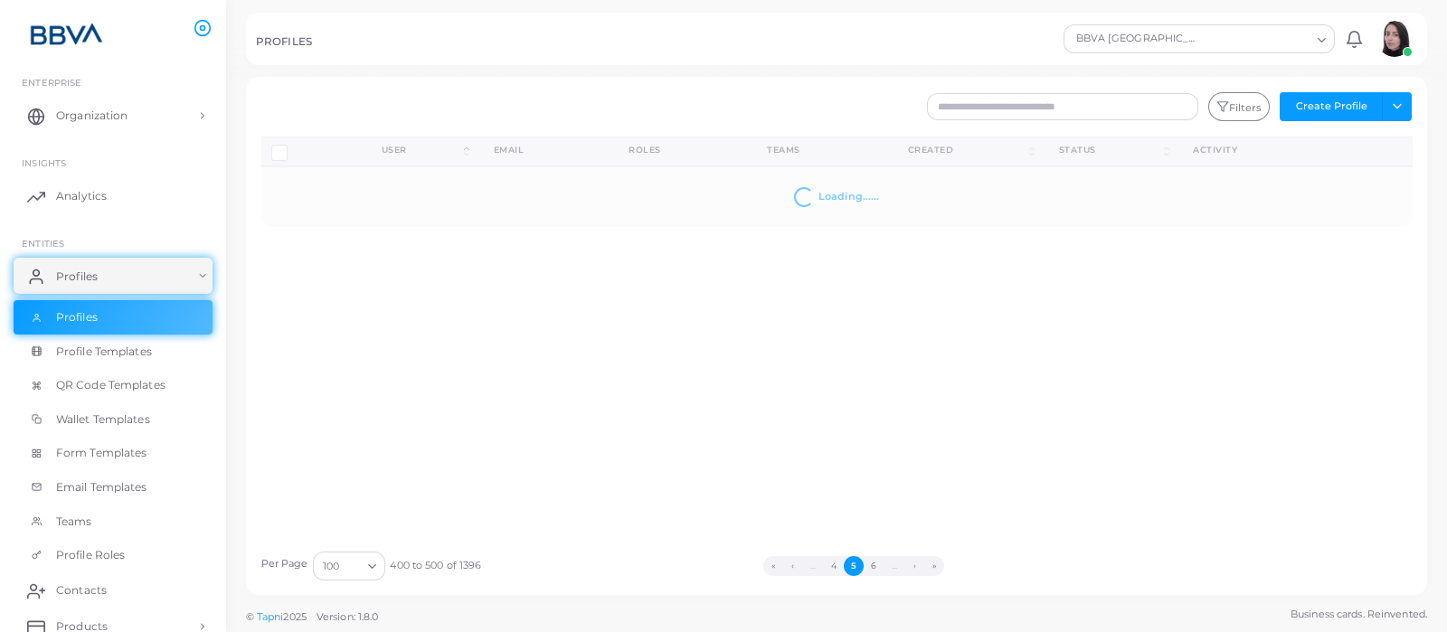
scroll to position [0, 0]
